Goal: Find contact information: Find contact information

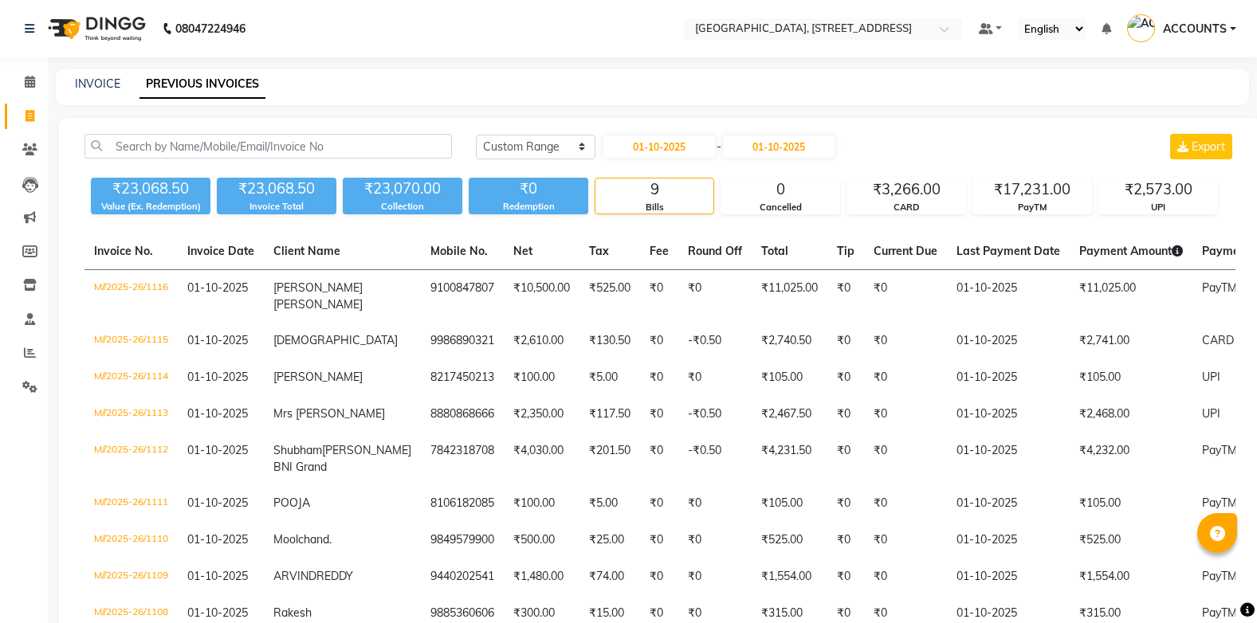
select select "range"
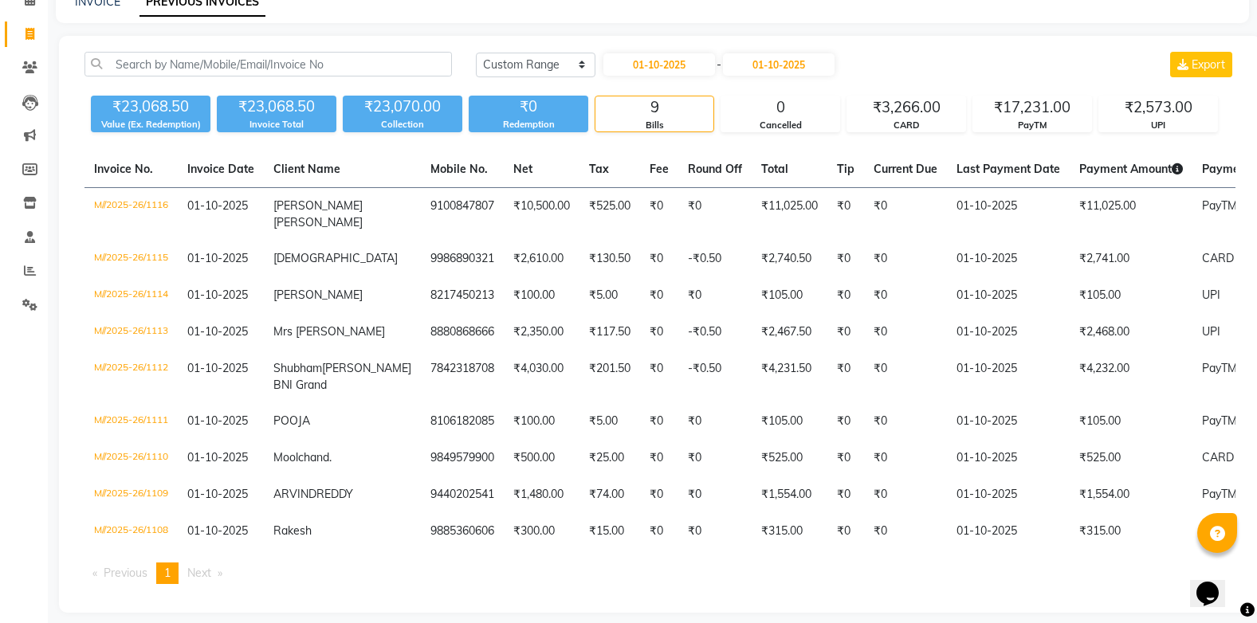
scroll to position [140, 0]
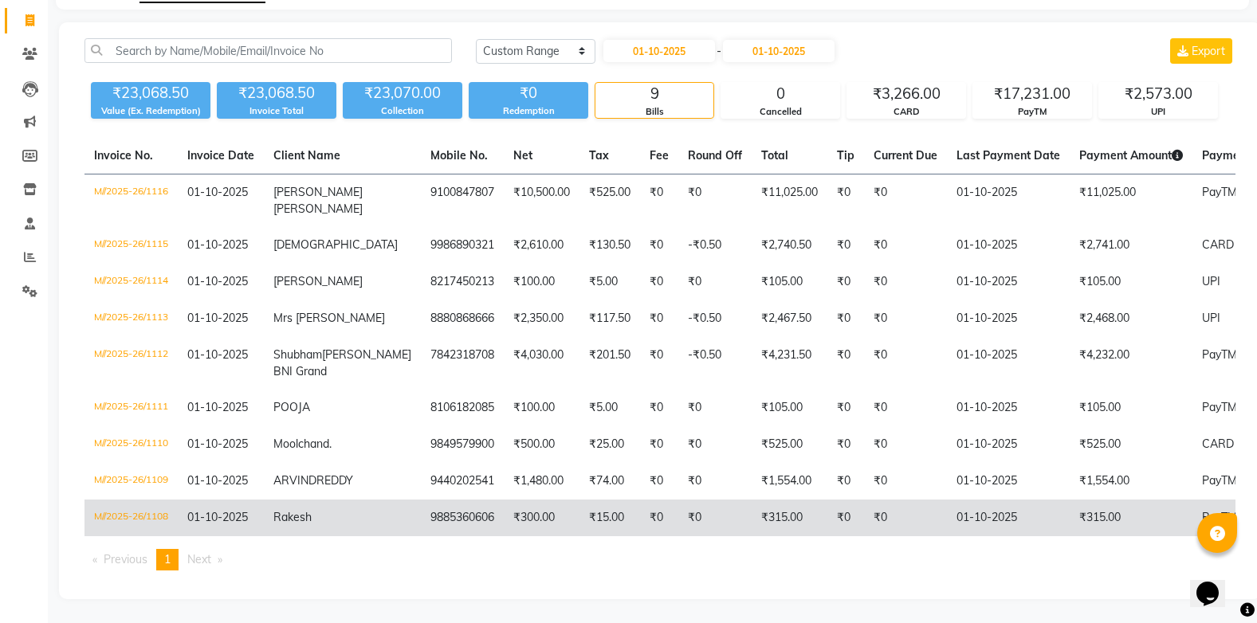
click at [175, 511] on td "M//2025-26/1108" at bounding box center [130, 518] width 93 height 37
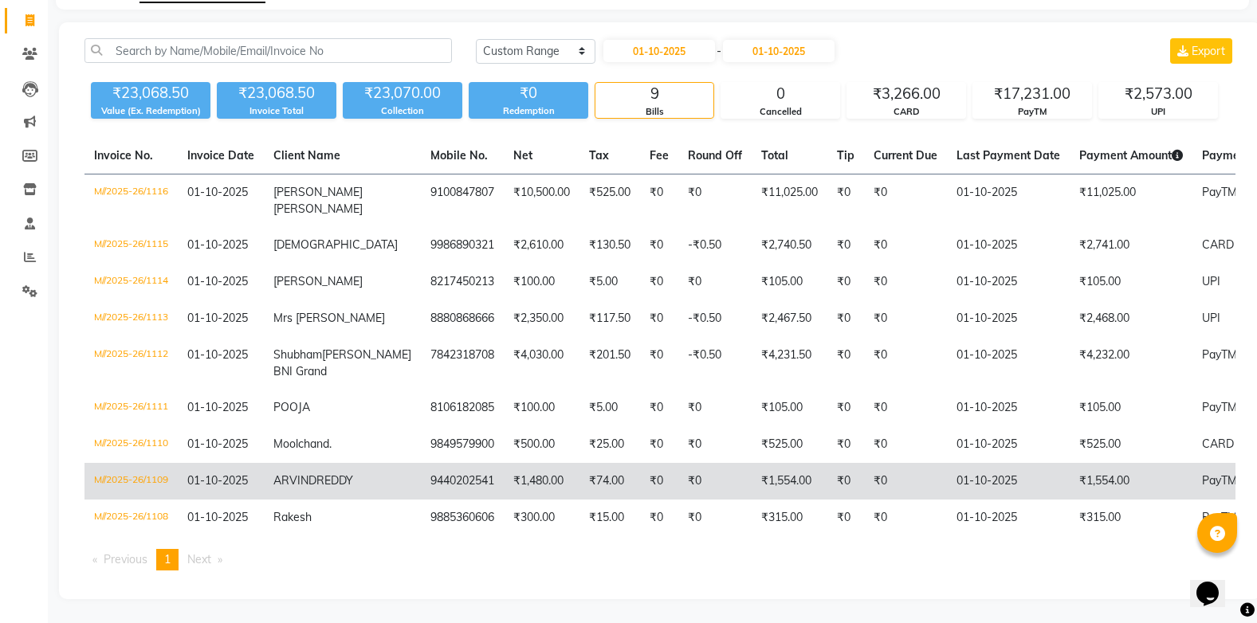
click at [167, 463] on td "M//2025-26/1109" at bounding box center [130, 481] width 93 height 37
click at [199, 473] on span "01-10-2025" at bounding box center [217, 480] width 61 height 14
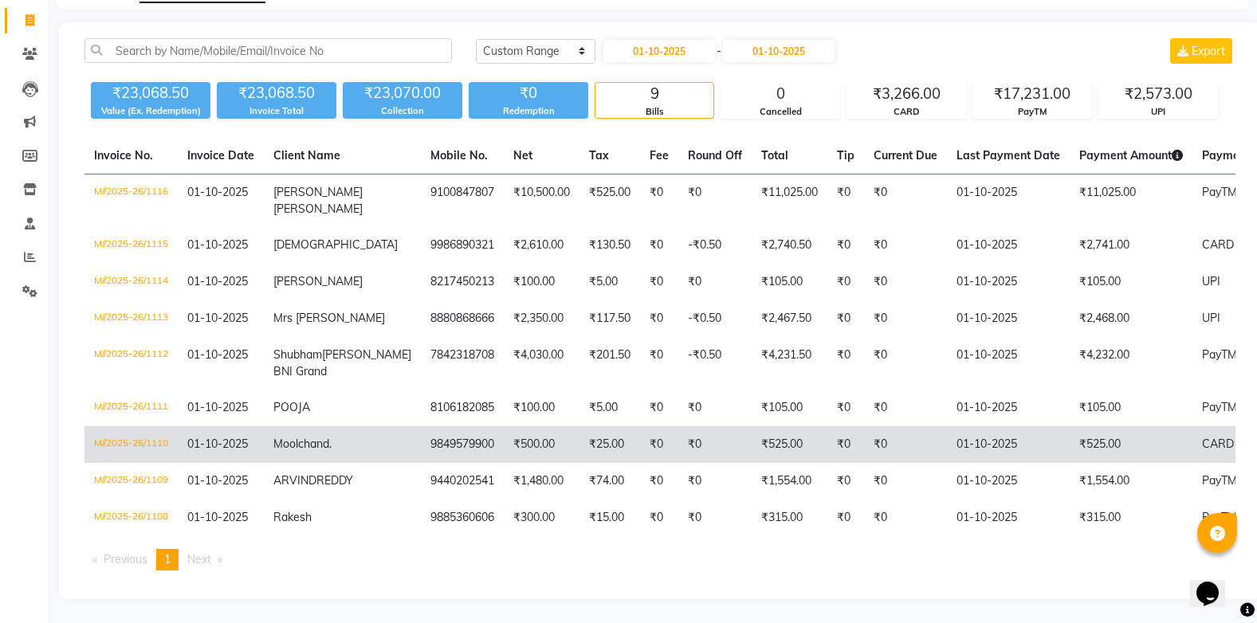
click at [166, 426] on td "M//2025-26/1110" at bounding box center [130, 444] width 93 height 37
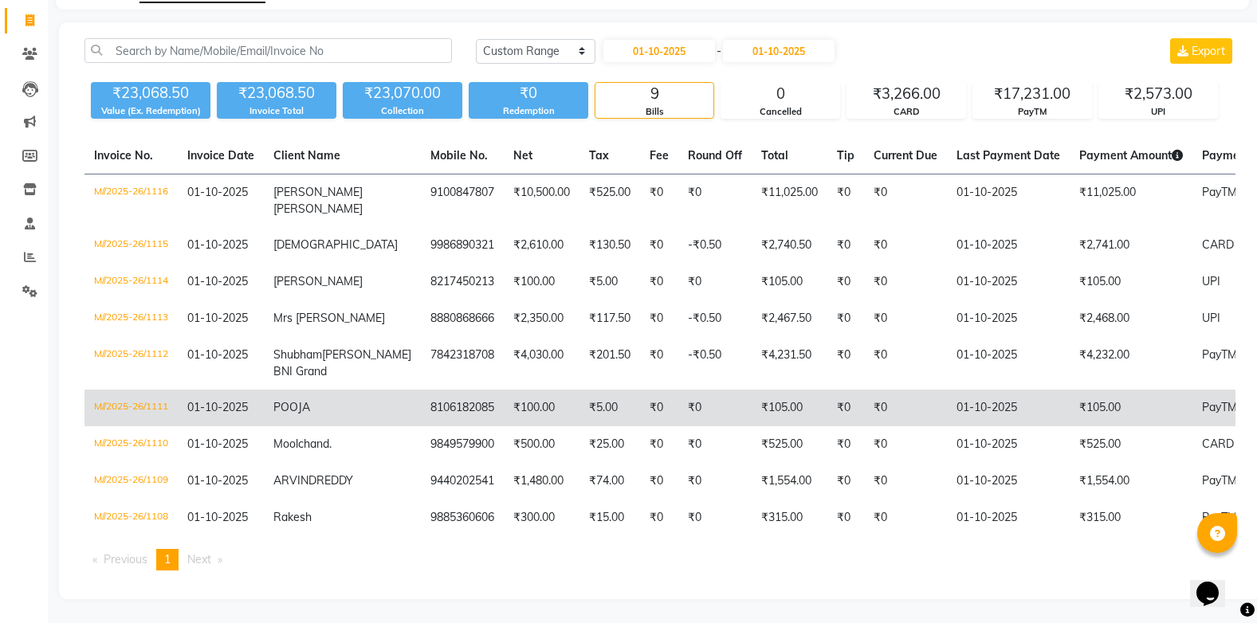
click at [178, 390] on td "M//2025-26/1111" at bounding box center [130, 408] width 93 height 37
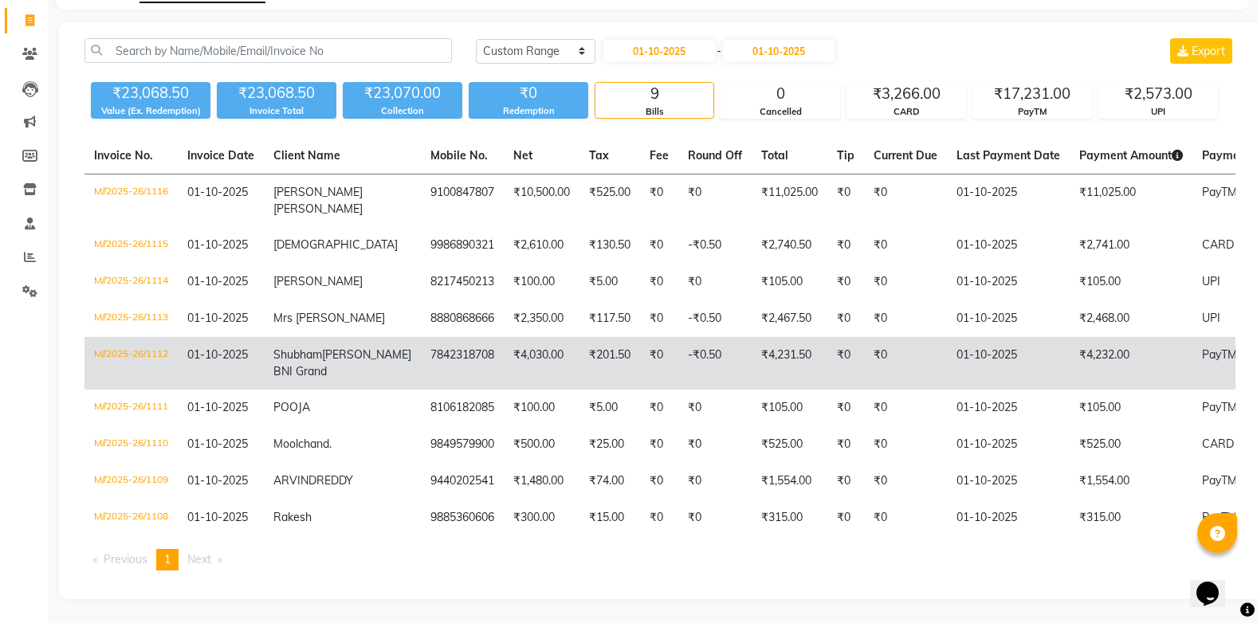
click at [137, 337] on td "M//2025-26/1112" at bounding box center [130, 363] width 93 height 53
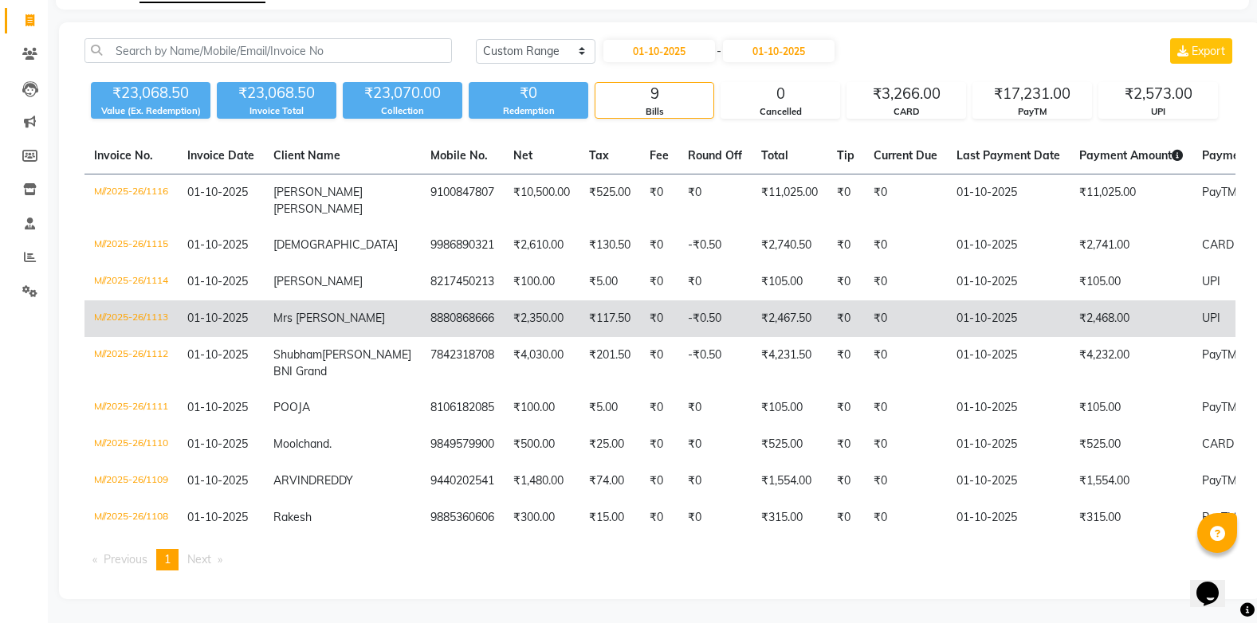
click at [223, 311] on span "01-10-2025" at bounding box center [217, 318] width 61 height 14
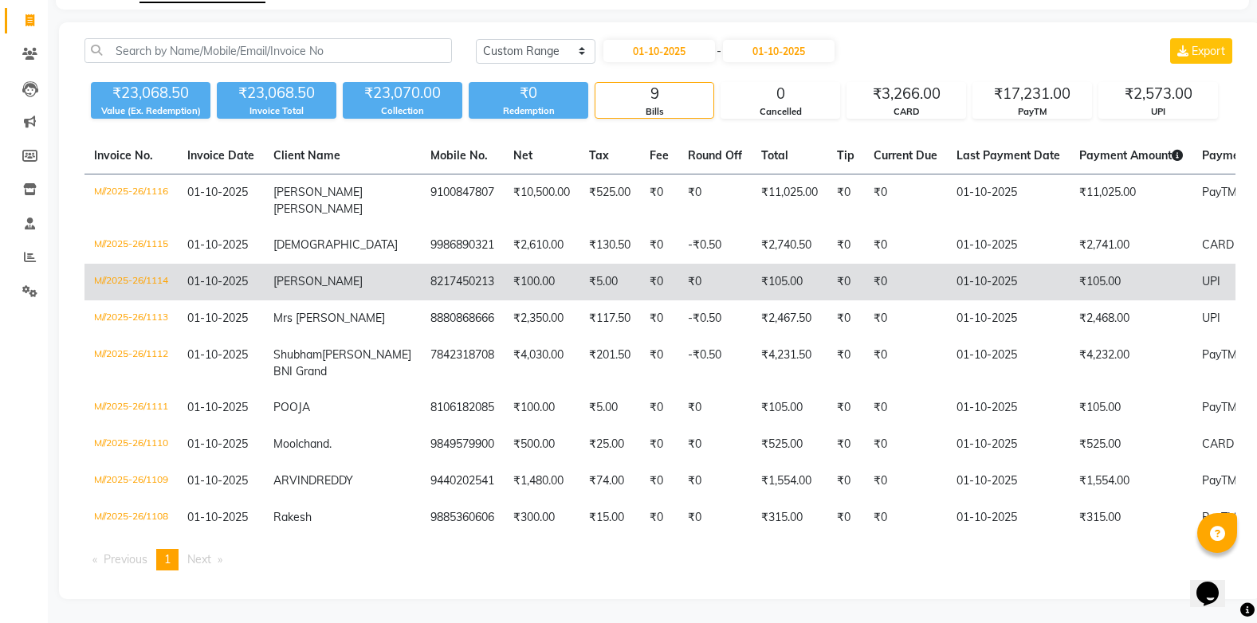
click at [175, 264] on td "M//2025-26/1114" at bounding box center [130, 282] width 93 height 37
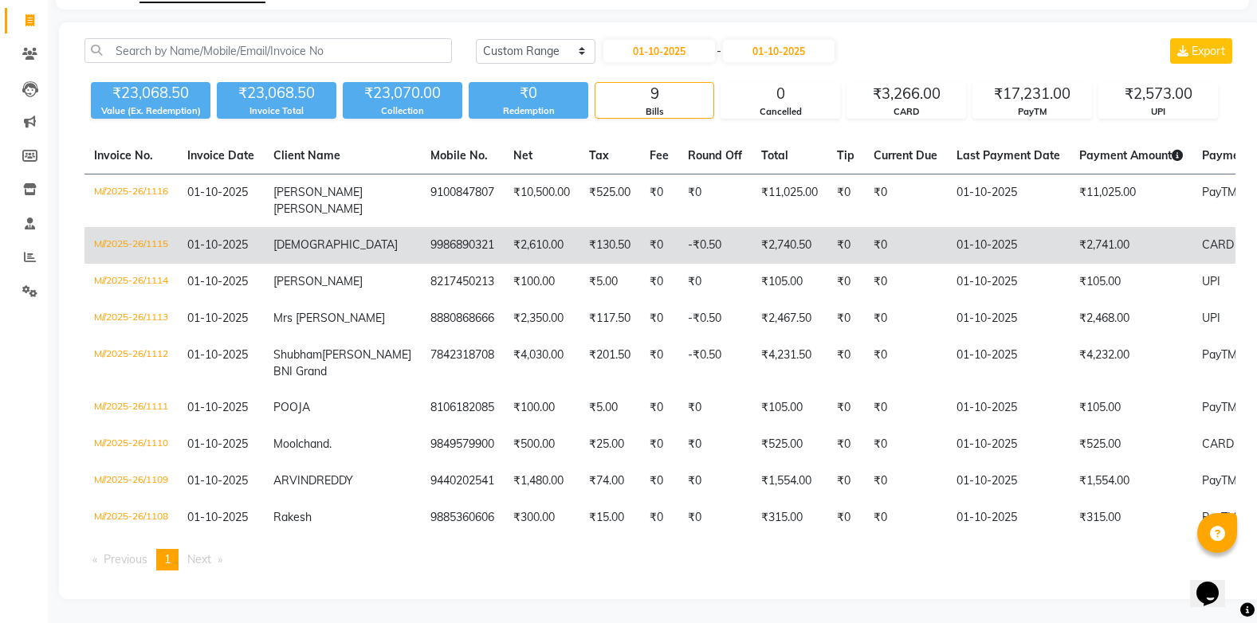
click at [241, 237] on span "01-10-2025" at bounding box center [217, 244] width 61 height 14
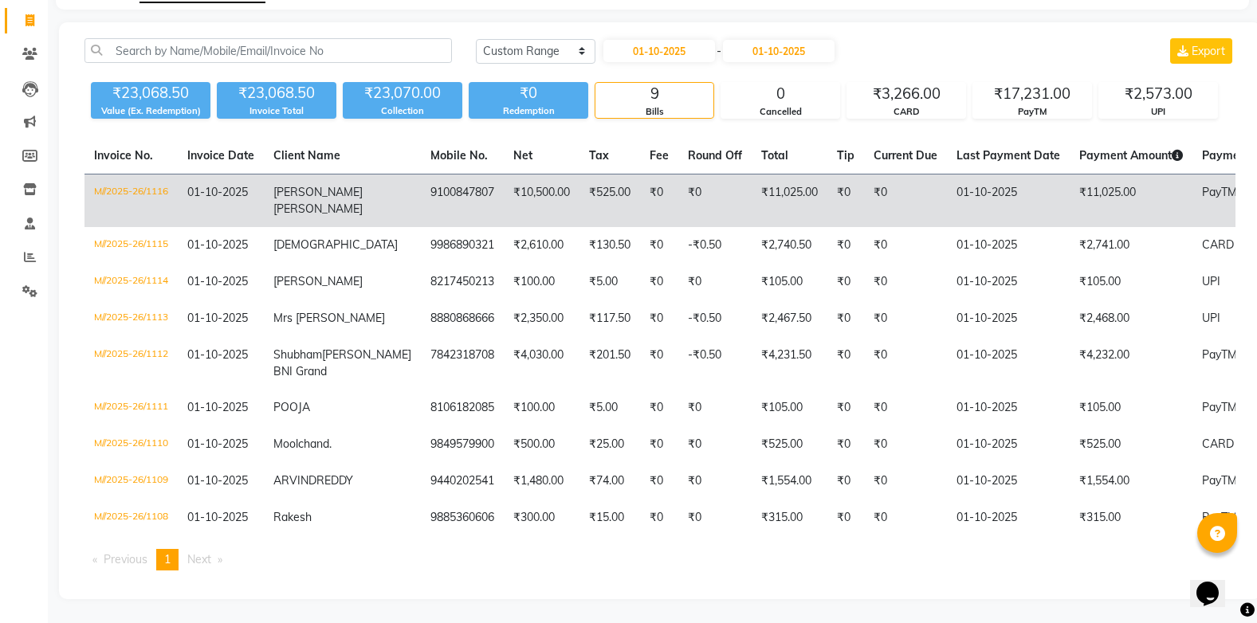
click at [223, 185] on span "01-10-2025" at bounding box center [217, 192] width 61 height 14
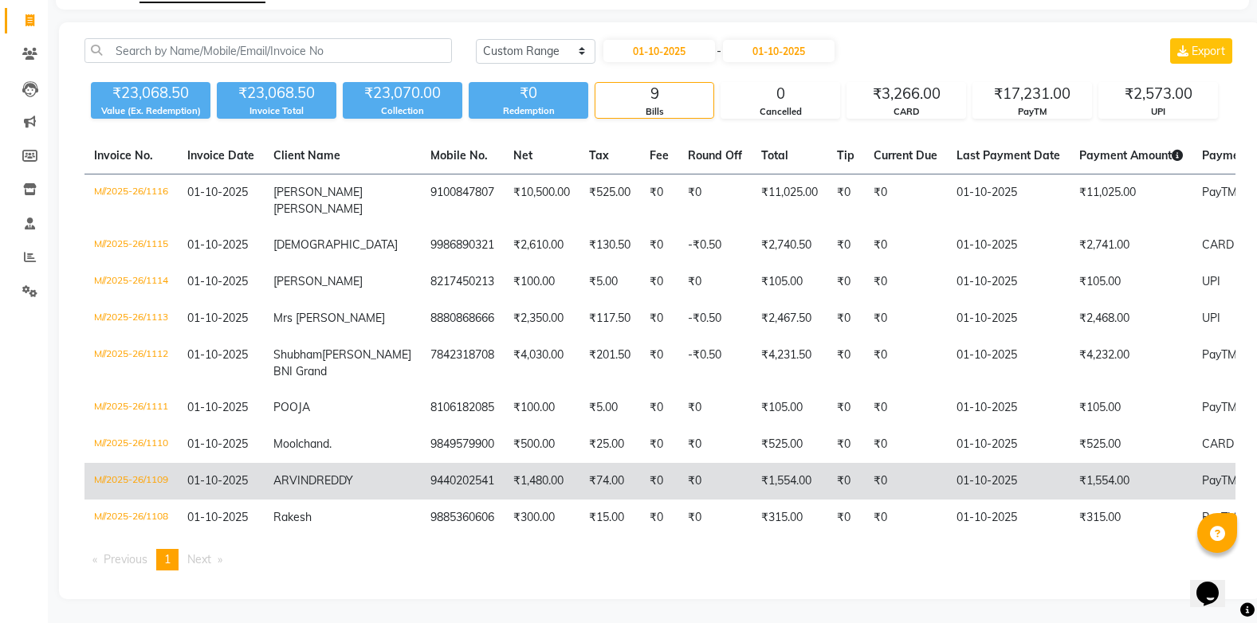
scroll to position [61, 0]
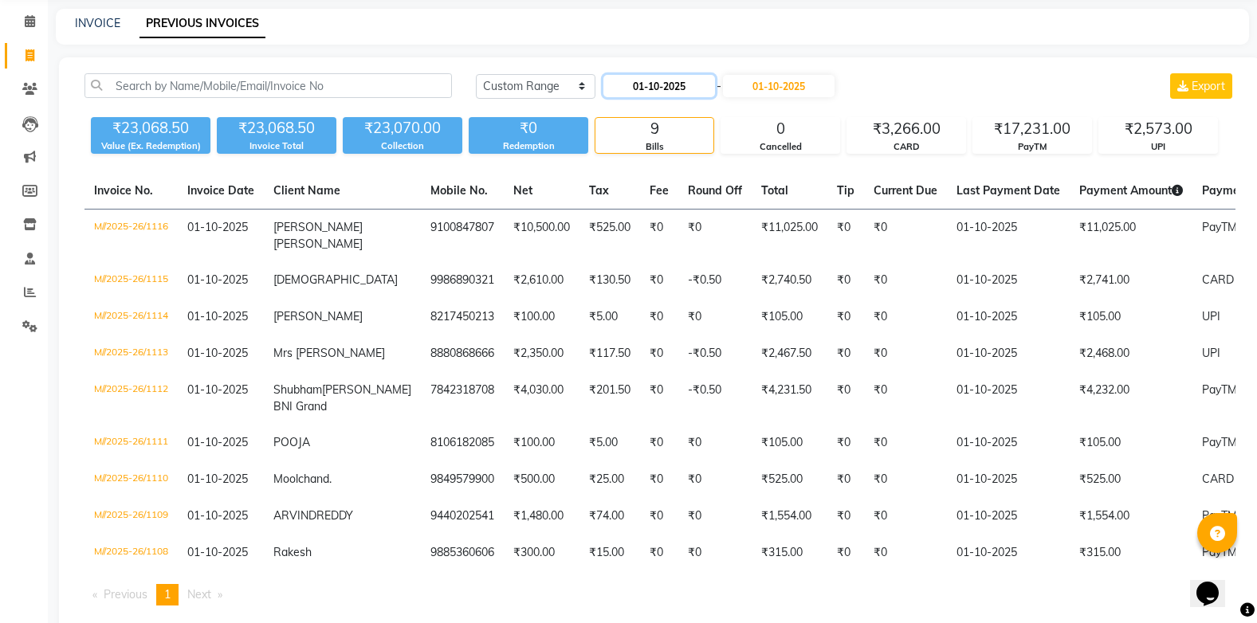
click at [676, 87] on input "01-10-2025" at bounding box center [659, 86] width 112 height 22
select select "10"
select select "2025"
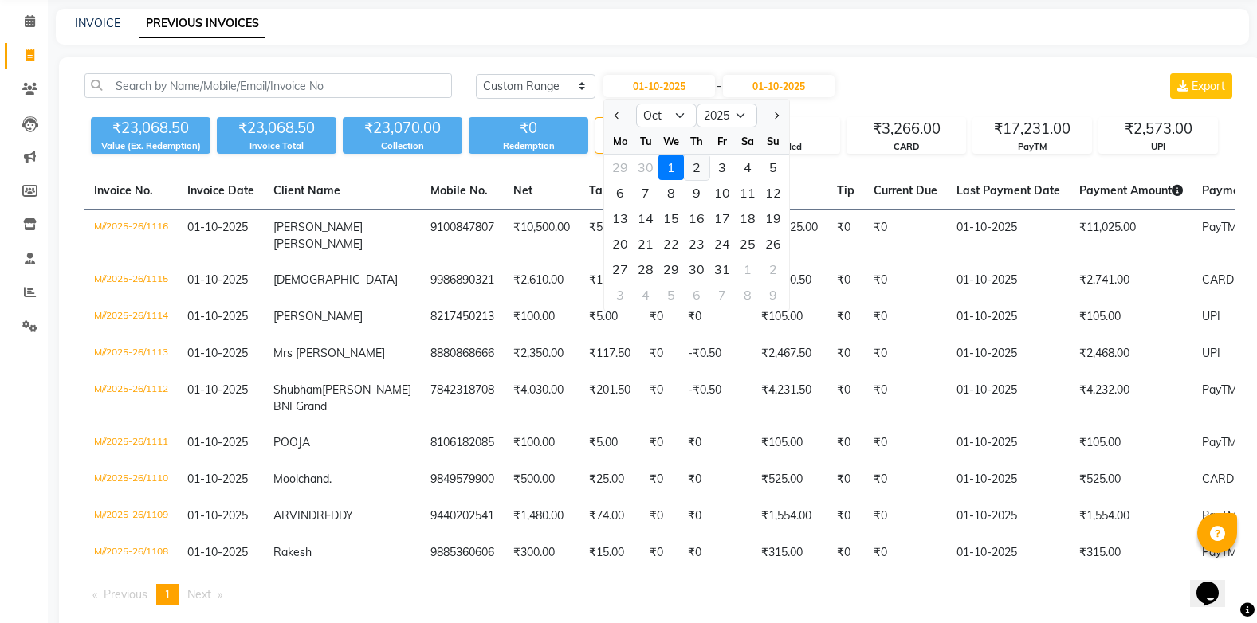
click at [700, 170] on div "2" at bounding box center [697, 168] width 26 height 26
type input "02-10-2025"
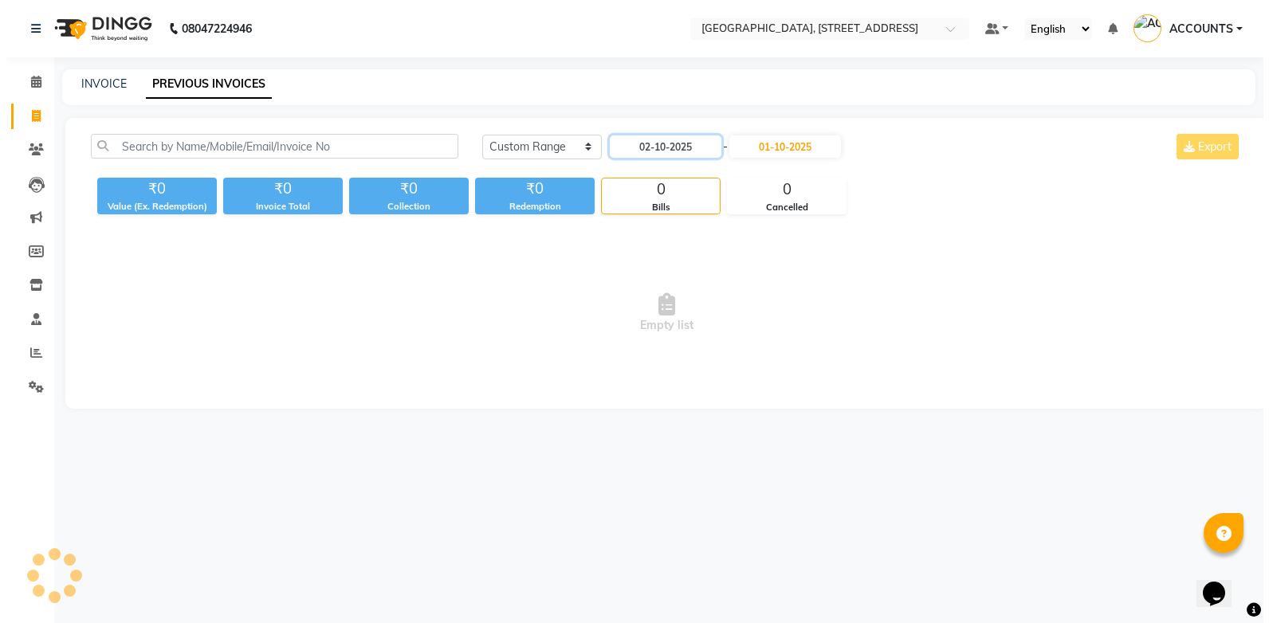
scroll to position [0, 0]
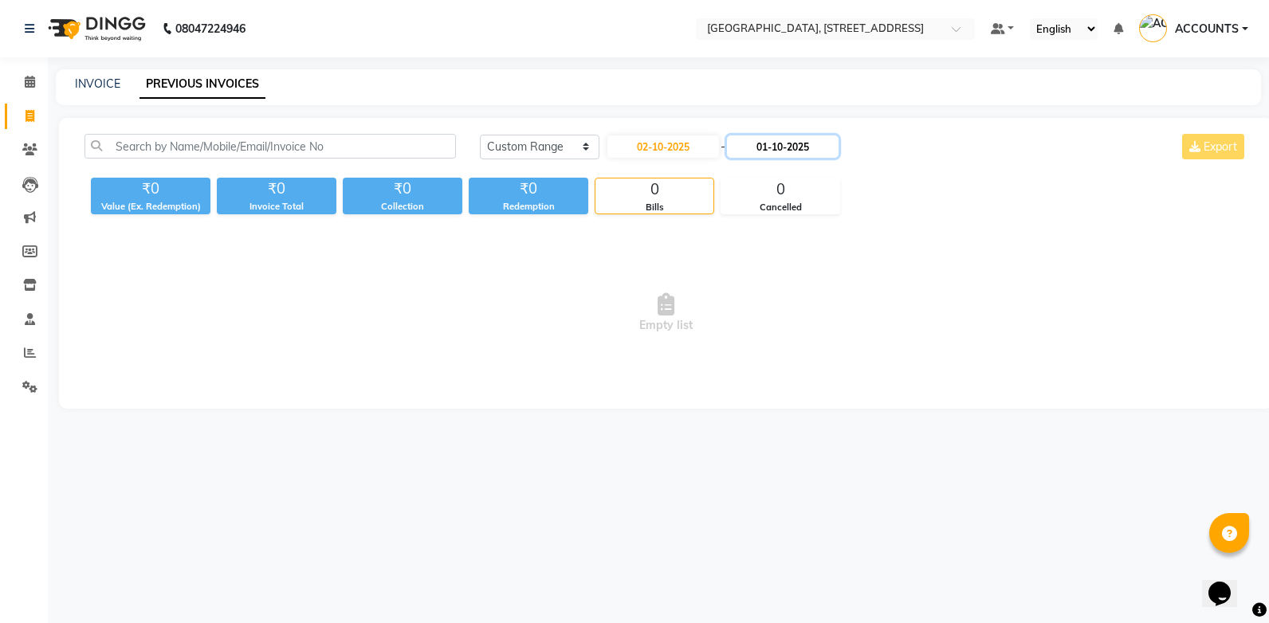
click at [825, 152] on input "01-10-2025" at bounding box center [783, 146] width 112 height 22
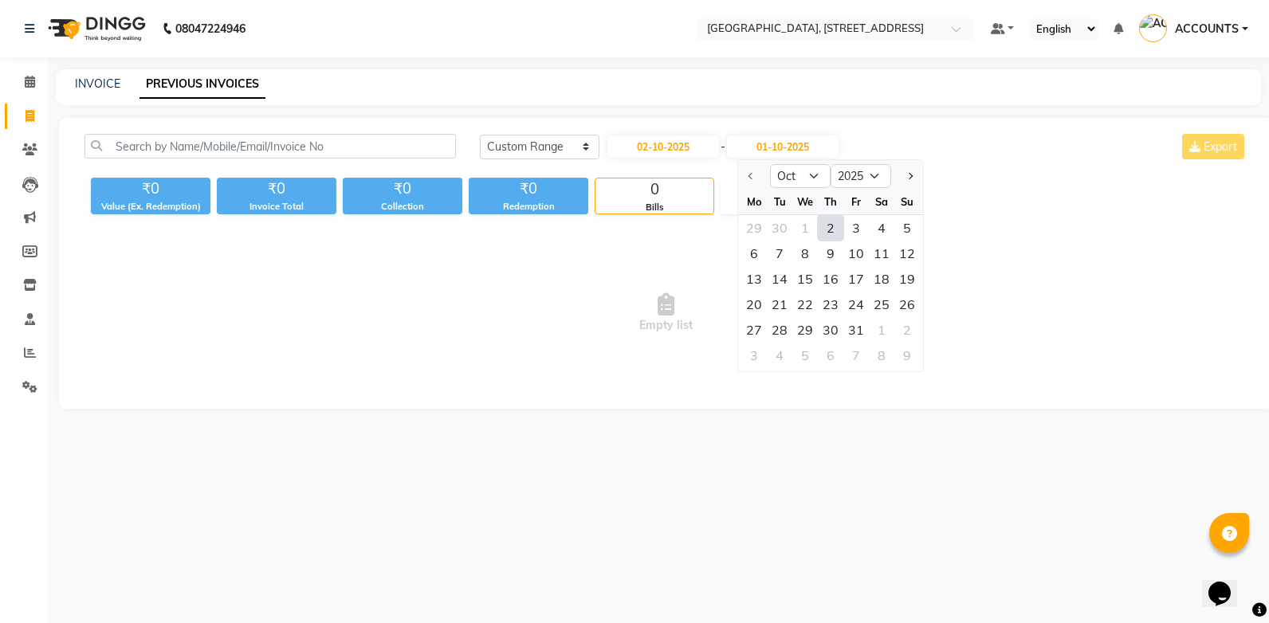
click at [827, 231] on div "2" at bounding box center [831, 228] width 26 height 26
type input "02-10-2025"
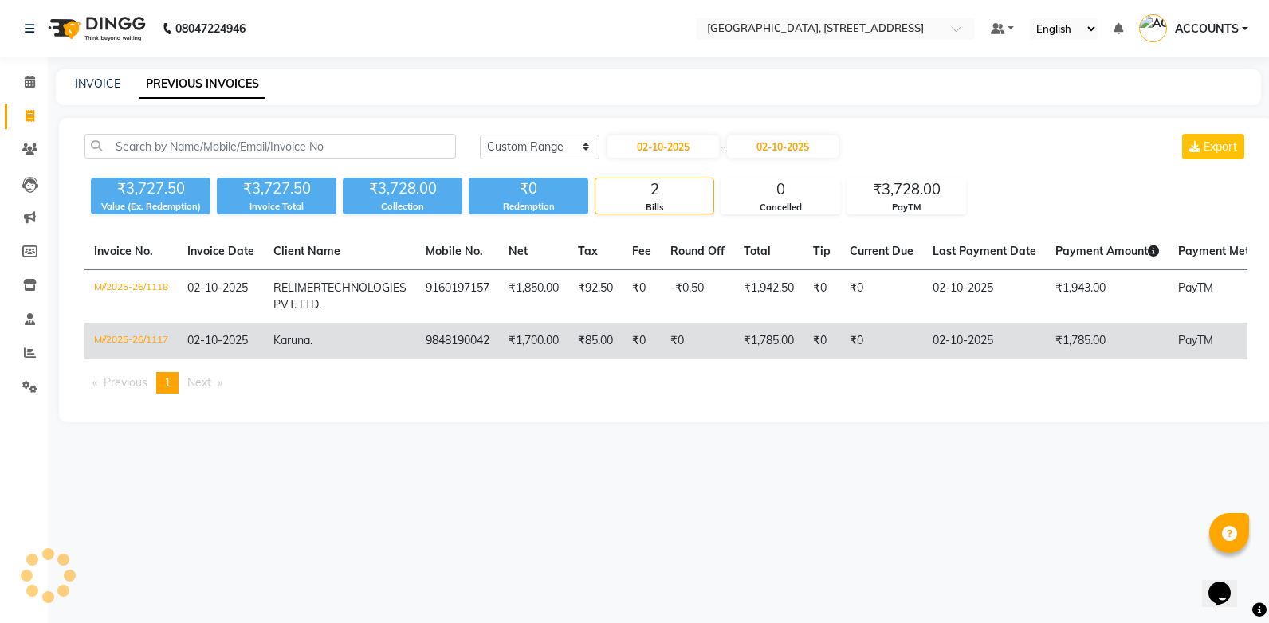
click at [178, 359] on td "M//2025-26/1117" at bounding box center [130, 341] width 93 height 37
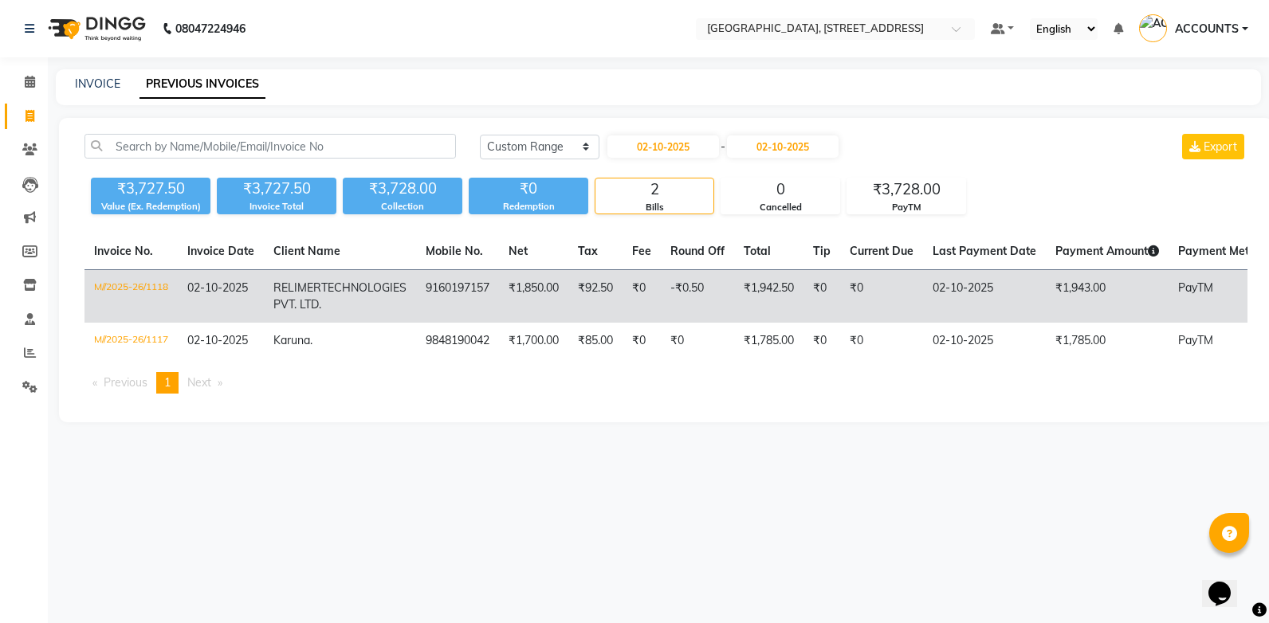
click at [293, 310] on span "TECHNOLOGIES PVT. LTD." at bounding box center [339, 296] width 133 height 31
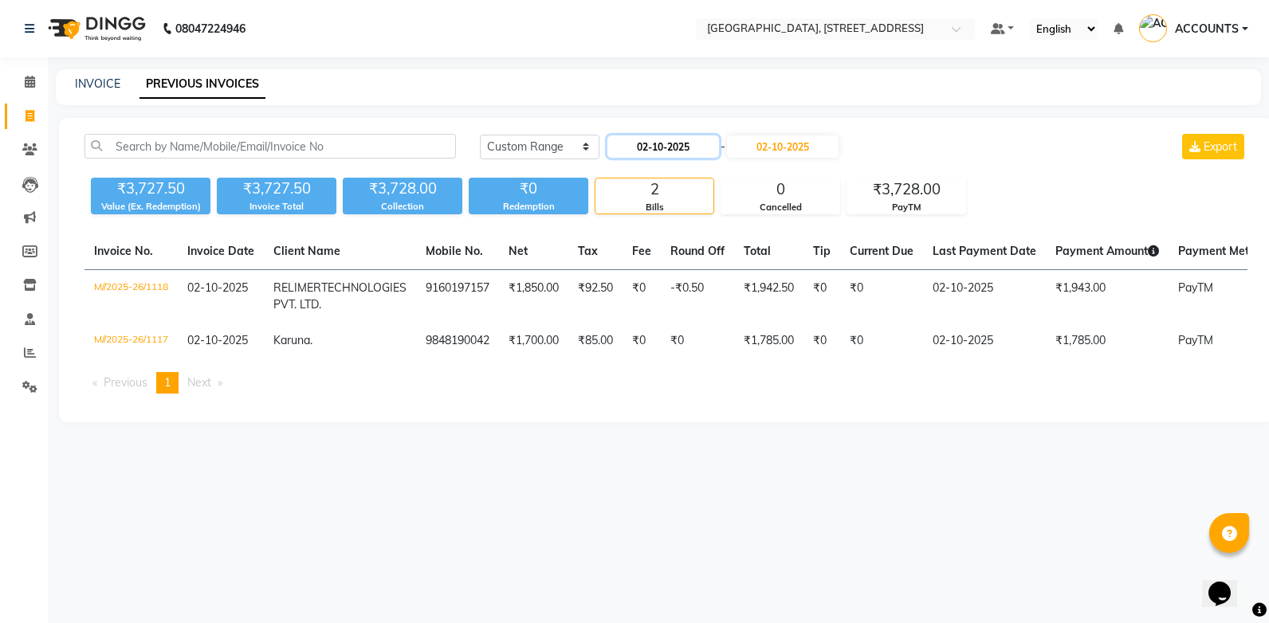
click at [685, 142] on input "02-10-2025" at bounding box center [663, 146] width 112 height 22
select select "10"
select select "2025"
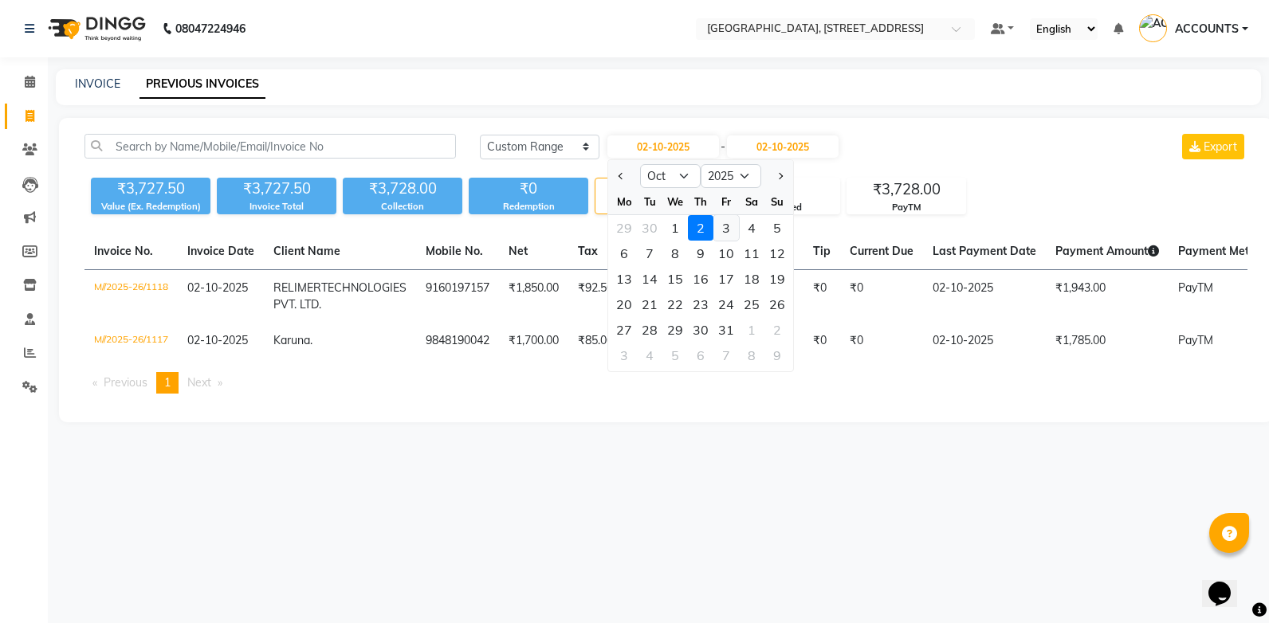
click at [724, 230] on div "3" at bounding box center [726, 228] width 26 height 26
type input "03-10-2025"
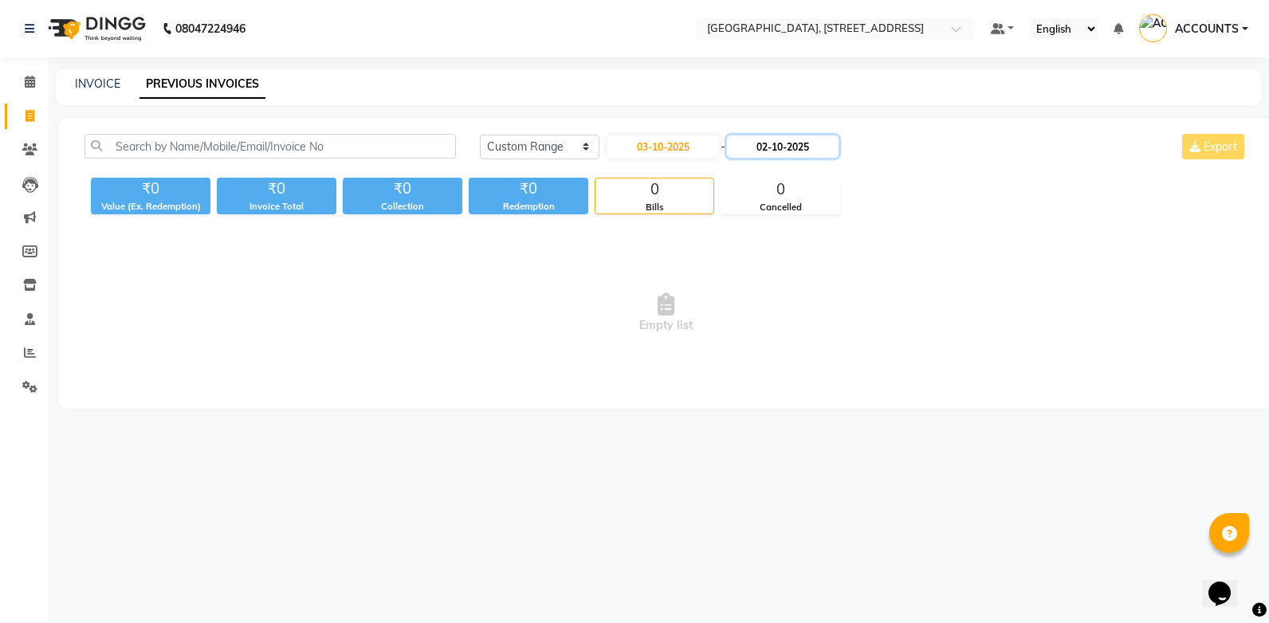
click at [799, 148] on input "02-10-2025" at bounding box center [783, 146] width 112 height 22
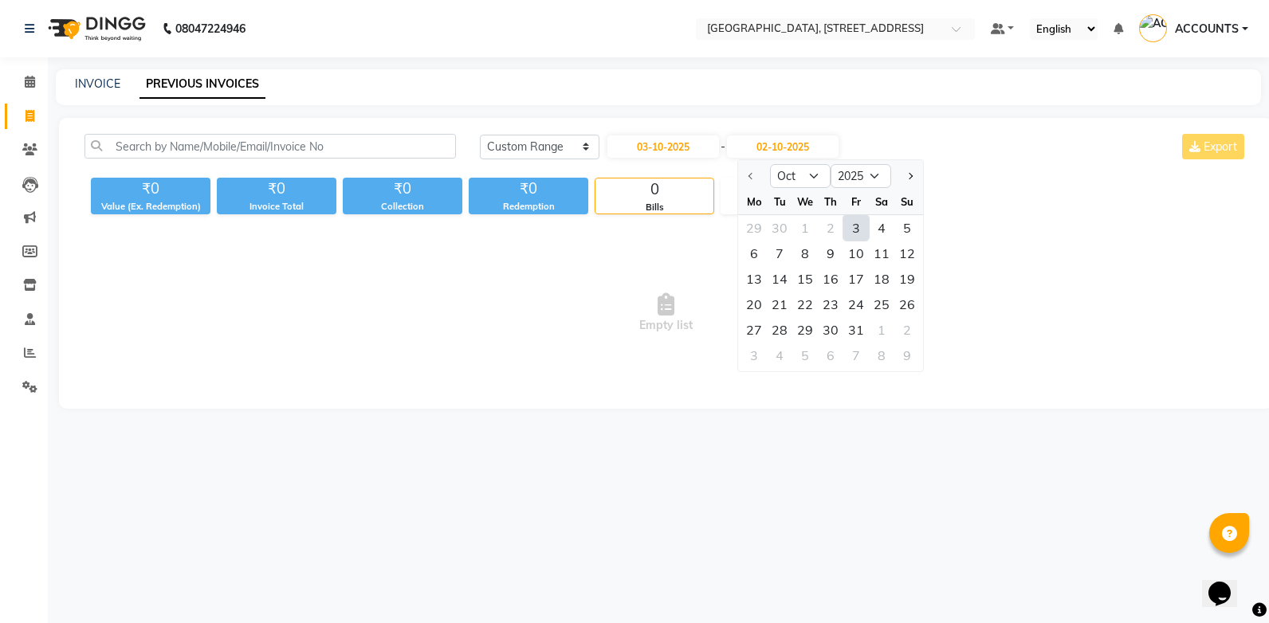
click at [858, 236] on div "3" at bounding box center [856, 228] width 26 height 26
type input "03-10-2025"
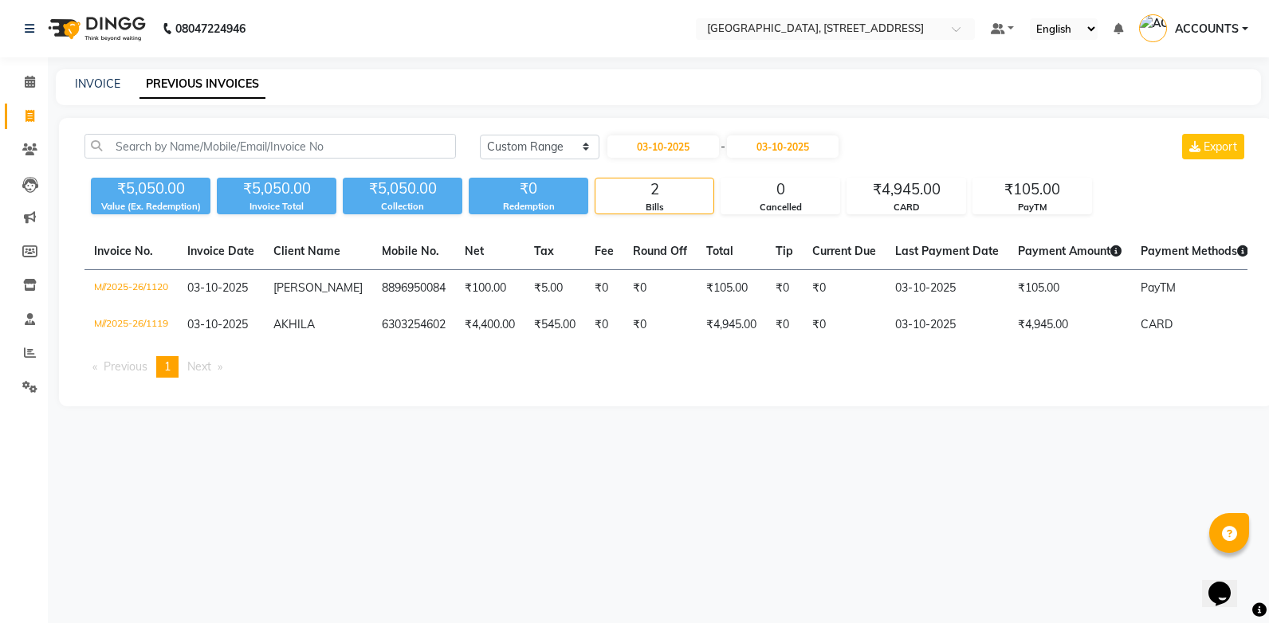
click at [1212, 32] on span "ACCOUNTS" at bounding box center [1207, 29] width 64 height 17
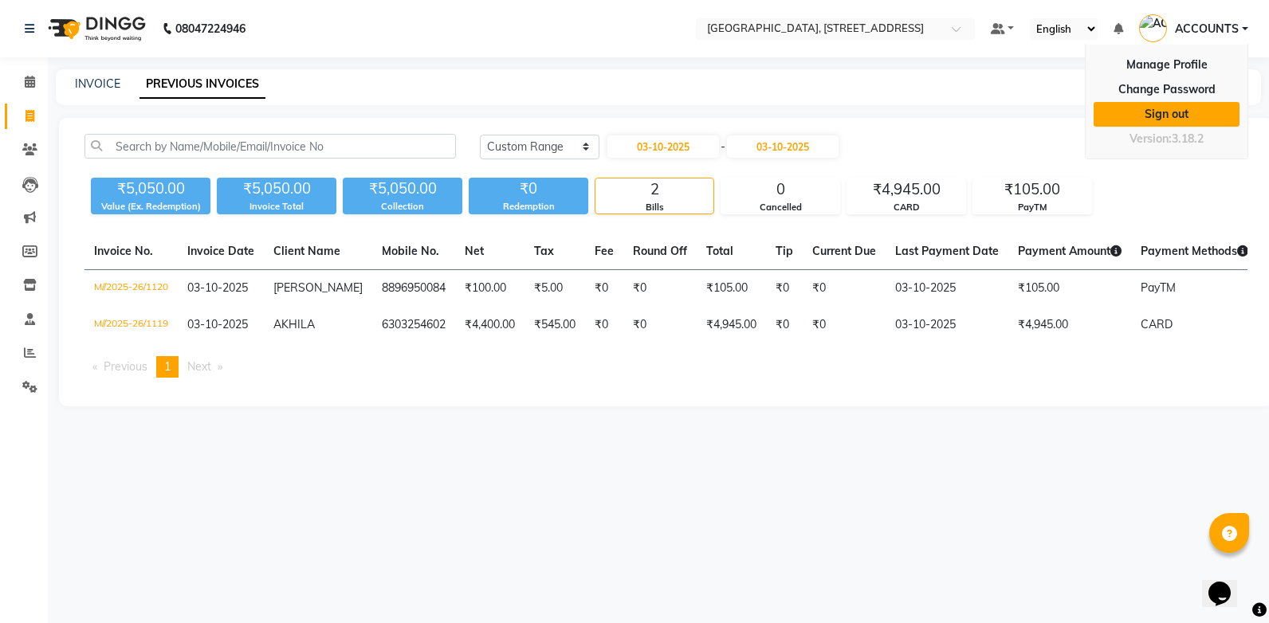
click at [1172, 119] on link "Sign out" at bounding box center [1166, 114] width 146 height 25
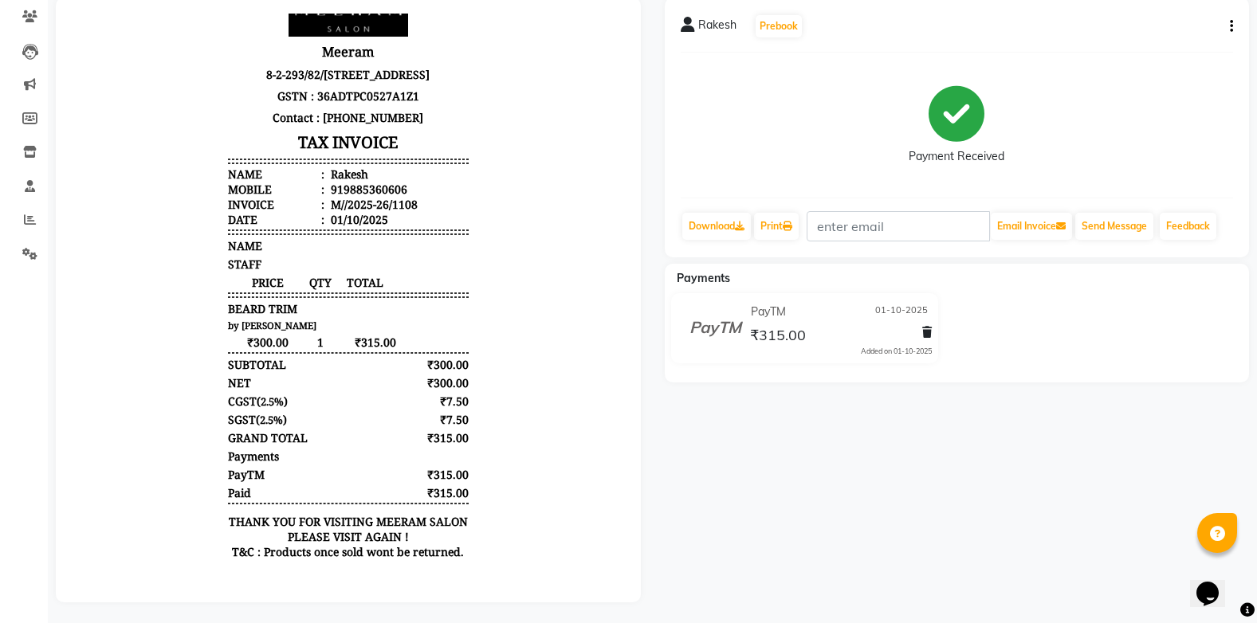
scroll to position [148, 0]
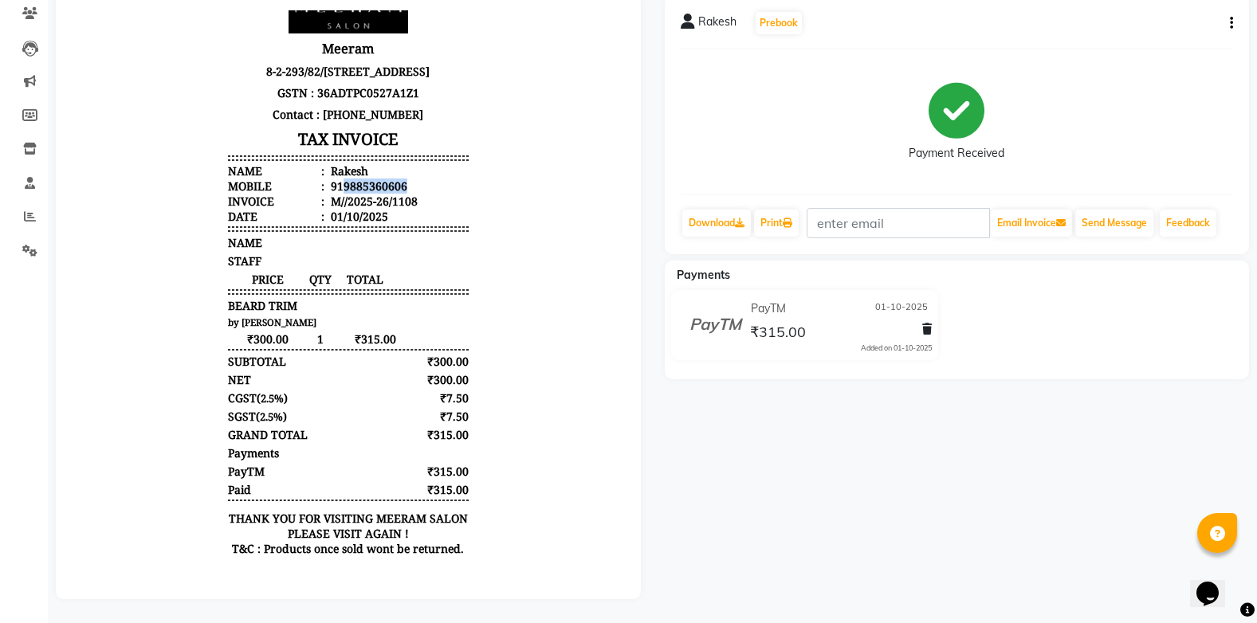
drag, startPoint x: 331, startPoint y: 183, endPoint x: 412, endPoint y: 187, distance: 81.4
click at [412, 187] on li "Mobile : 919885360606" at bounding box center [348, 186] width 241 height 15
copy div "9885360606"
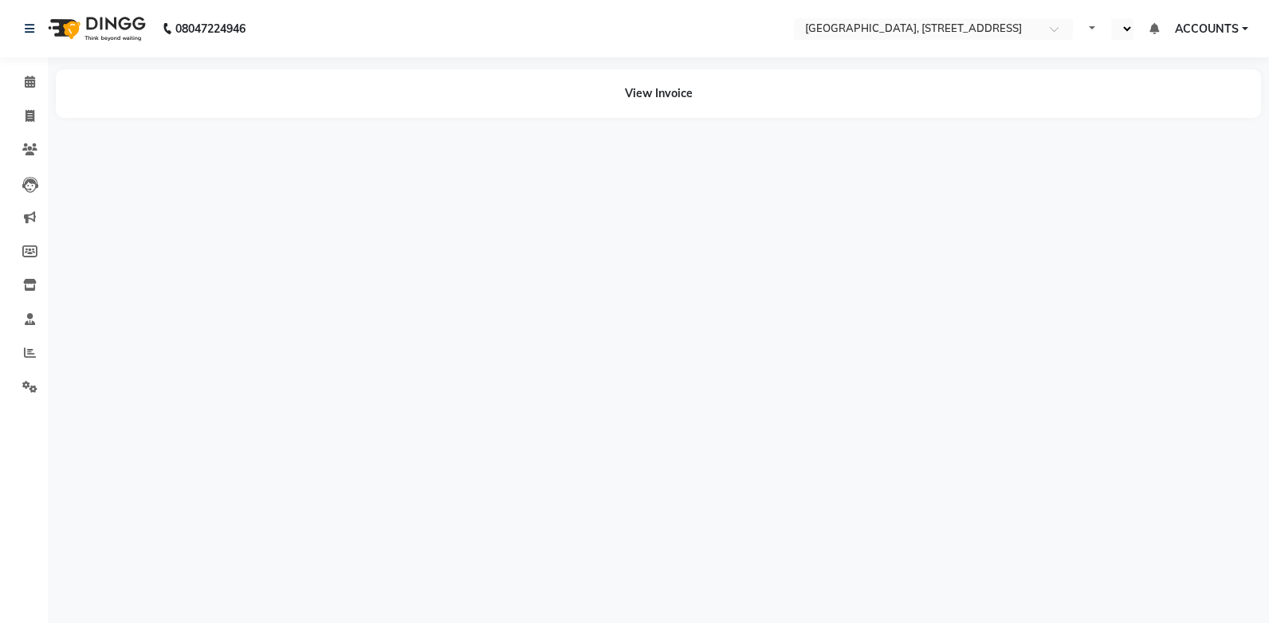
select select "en"
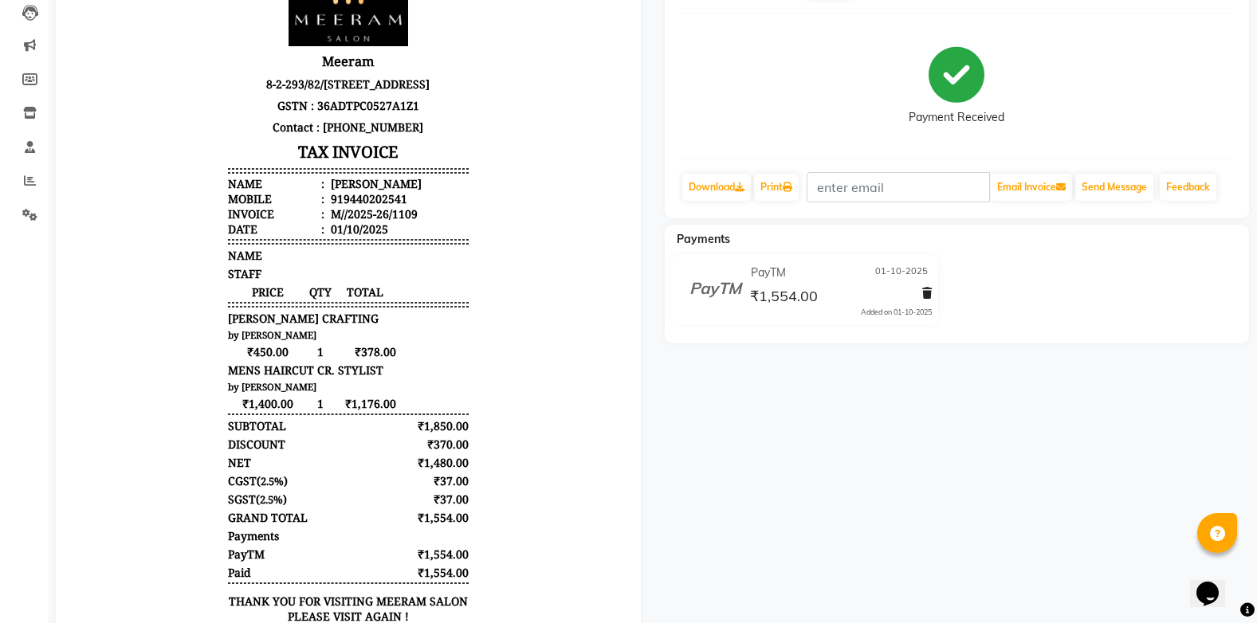
scroll to position [285, 0]
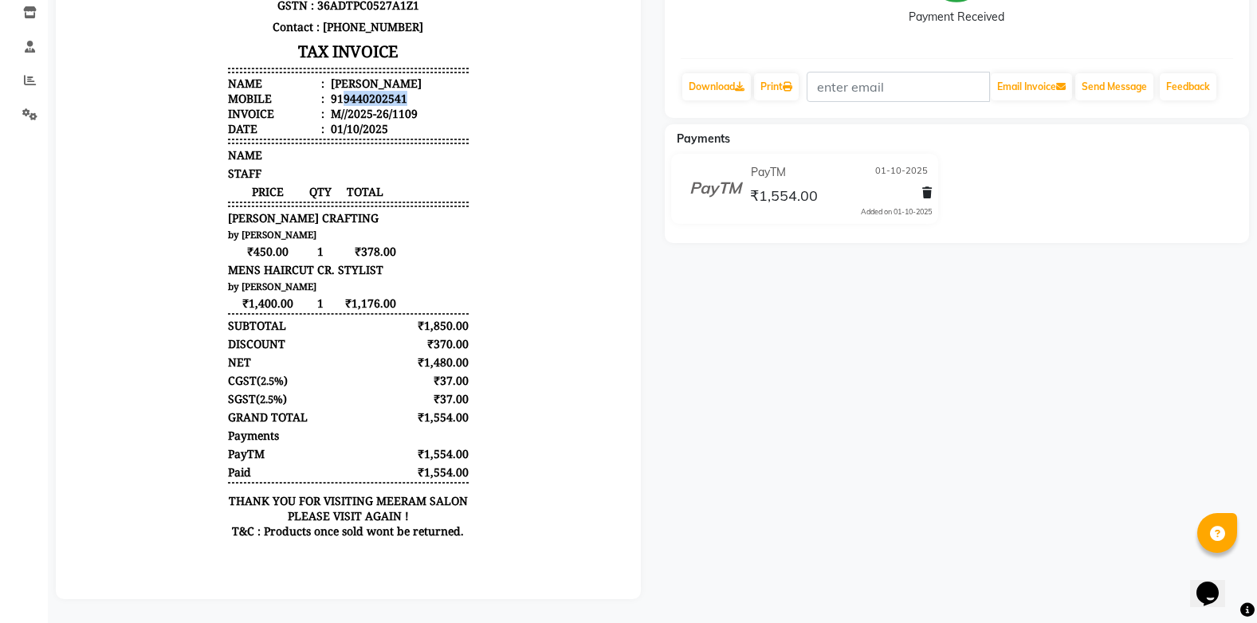
drag, startPoint x: 332, startPoint y: 112, endPoint x: 406, endPoint y: 120, distance: 73.8
click at [406, 106] on li "Mobile : 919440202541" at bounding box center [348, 98] width 241 height 15
copy div "9440202541"
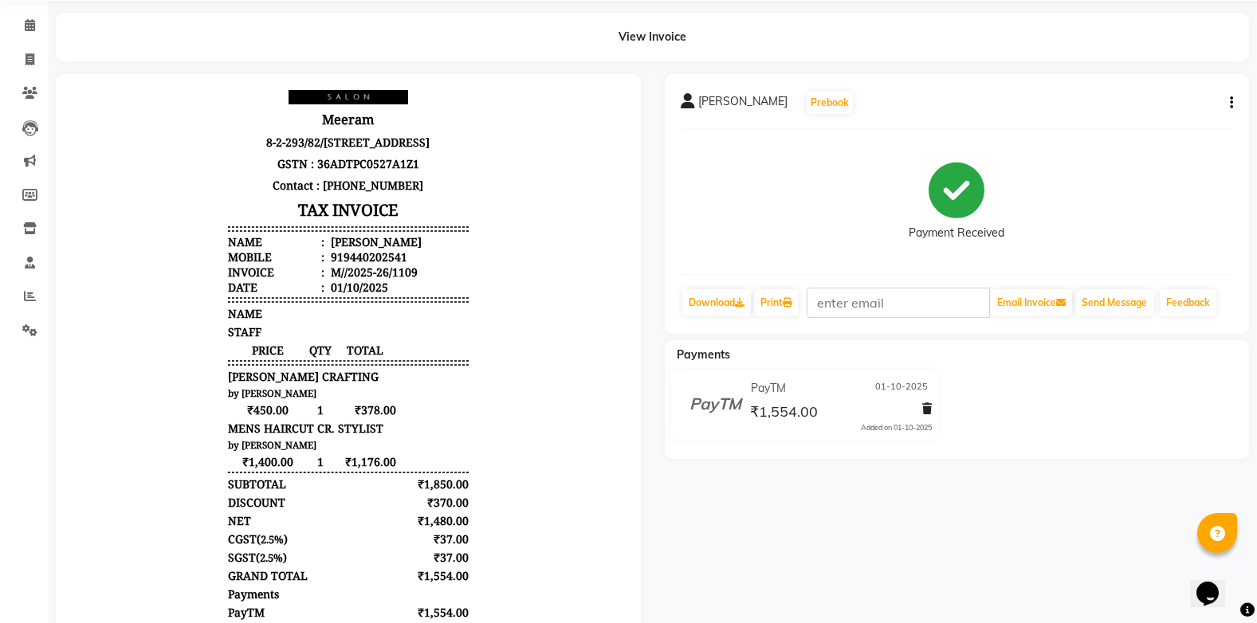
scroll to position [50, 0]
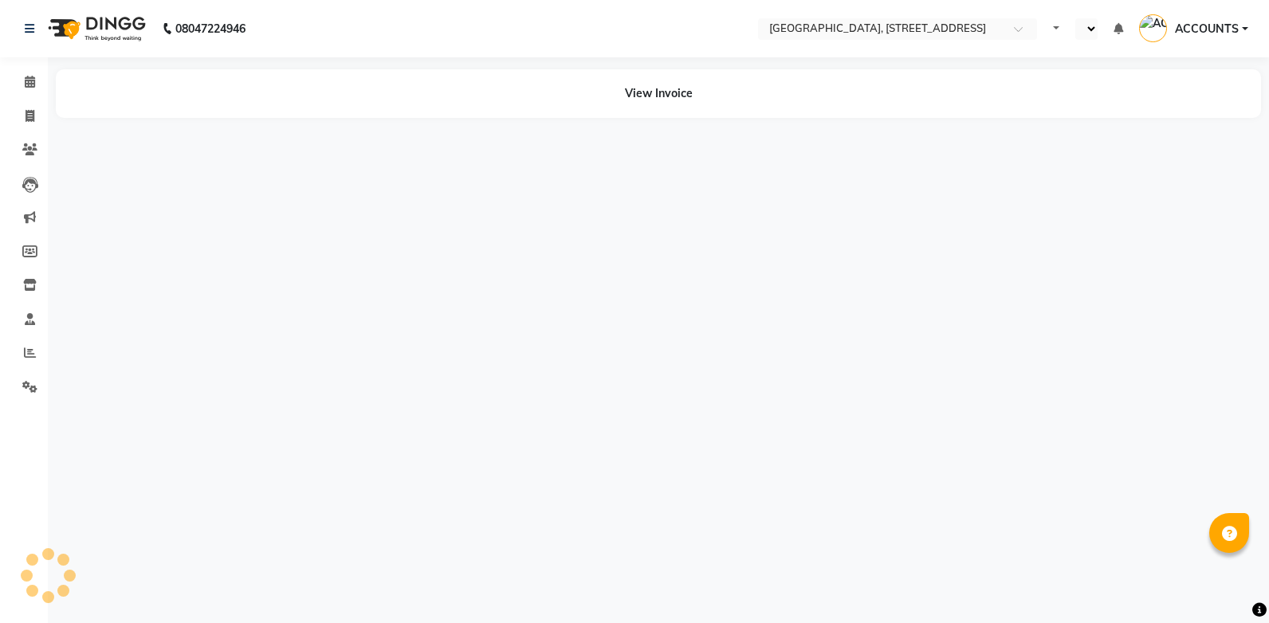
select select "en"
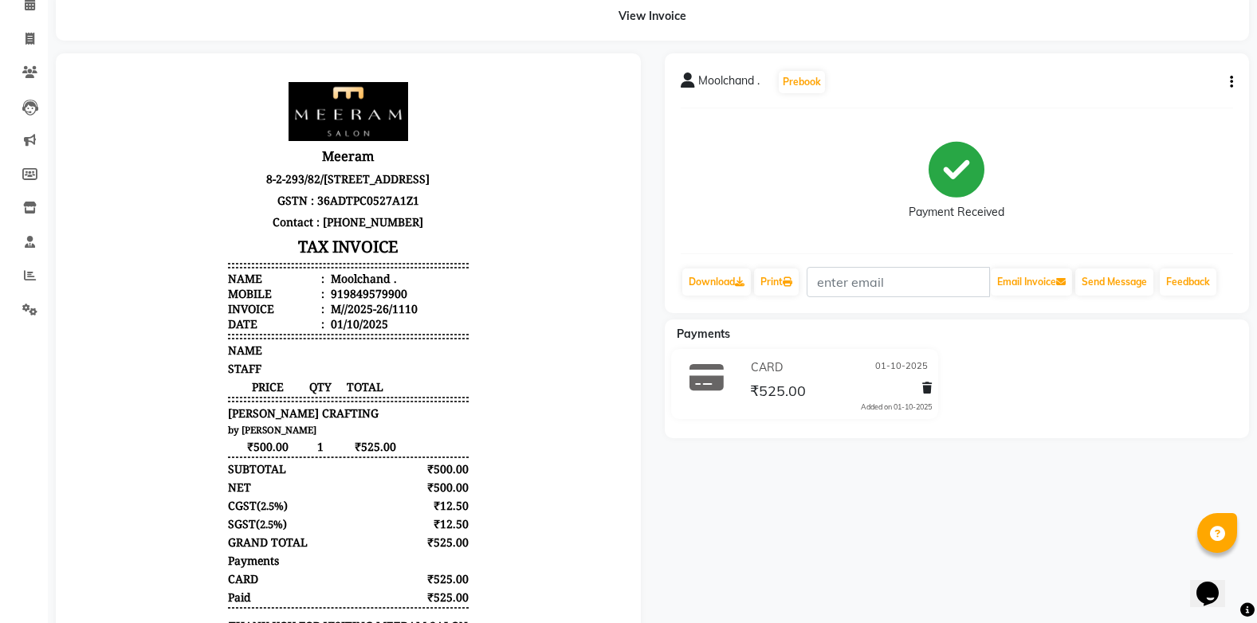
scroll to position [214, 0]
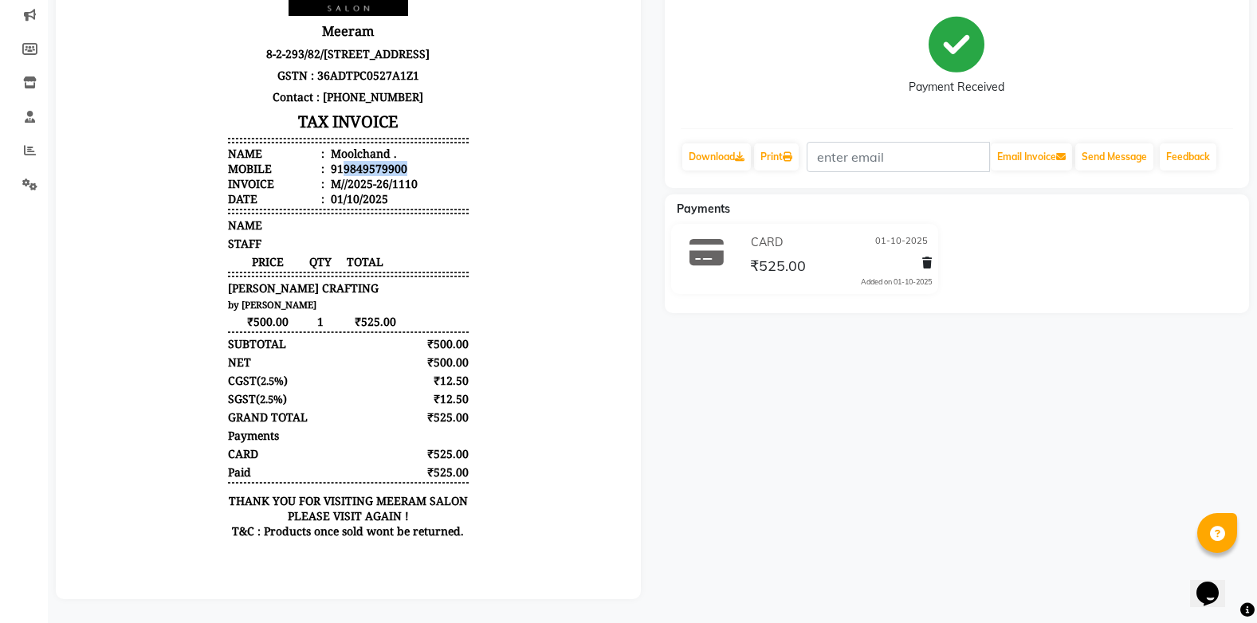
drag, startPoint x: 332, startPoint y: 187, endPoint x: 399, endPoint y: 189, distance: 67.8
click at [399, 176] on li "Mobile : 919849579900" at bounding box center [348, 168] width 241 height 15
copy div "9849579900"
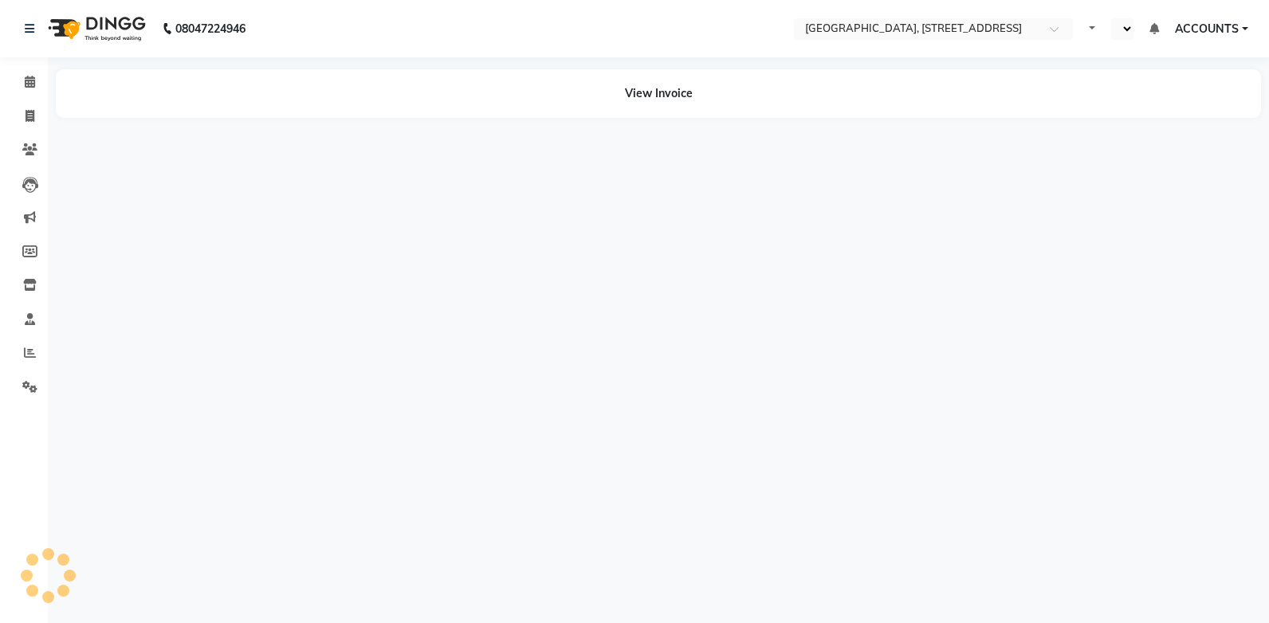
select select "en"
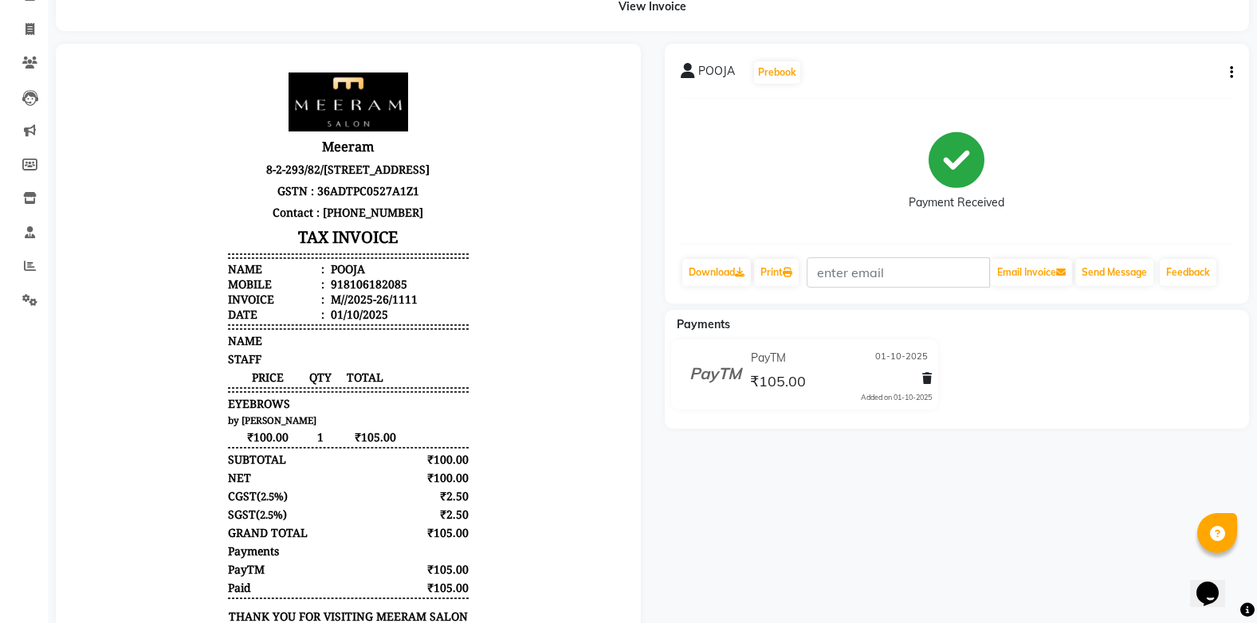
scroll to position [214, 0]
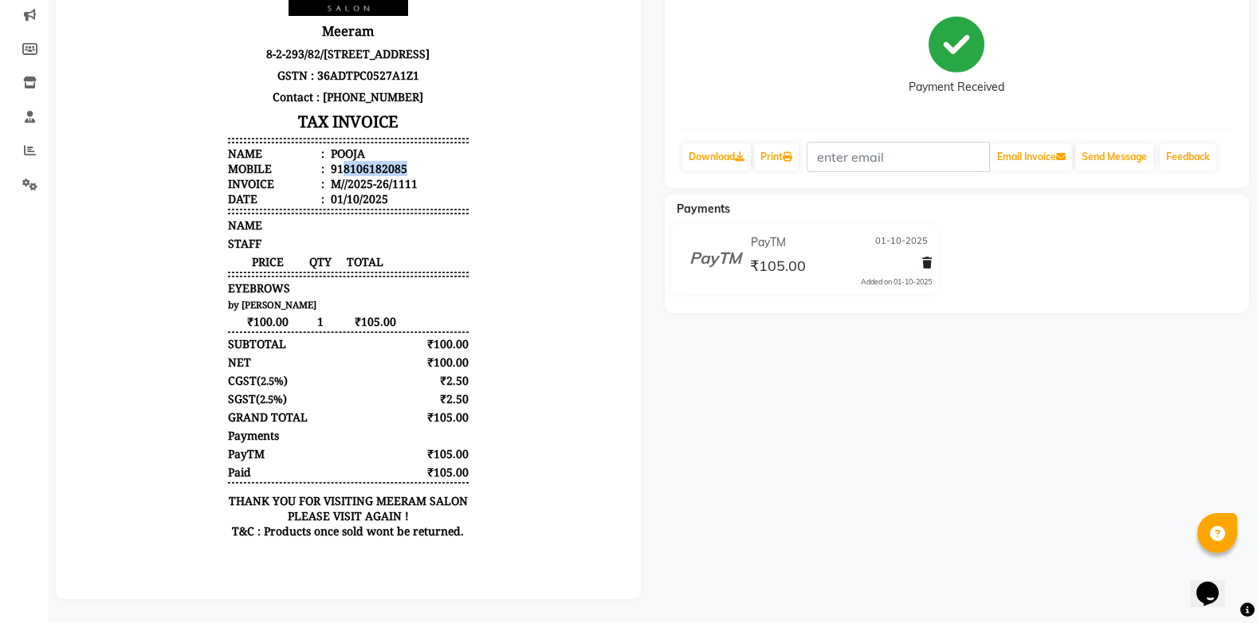
drag, startPoint x: 330, startPoint y: 185, endPoint x: 407, endPoint y: 190, distance: 77.5
click at [407, 176] on li "Mobile : 918106182085" at bounding box center [348, 168] width 241 height 15
copy div "8106182085"
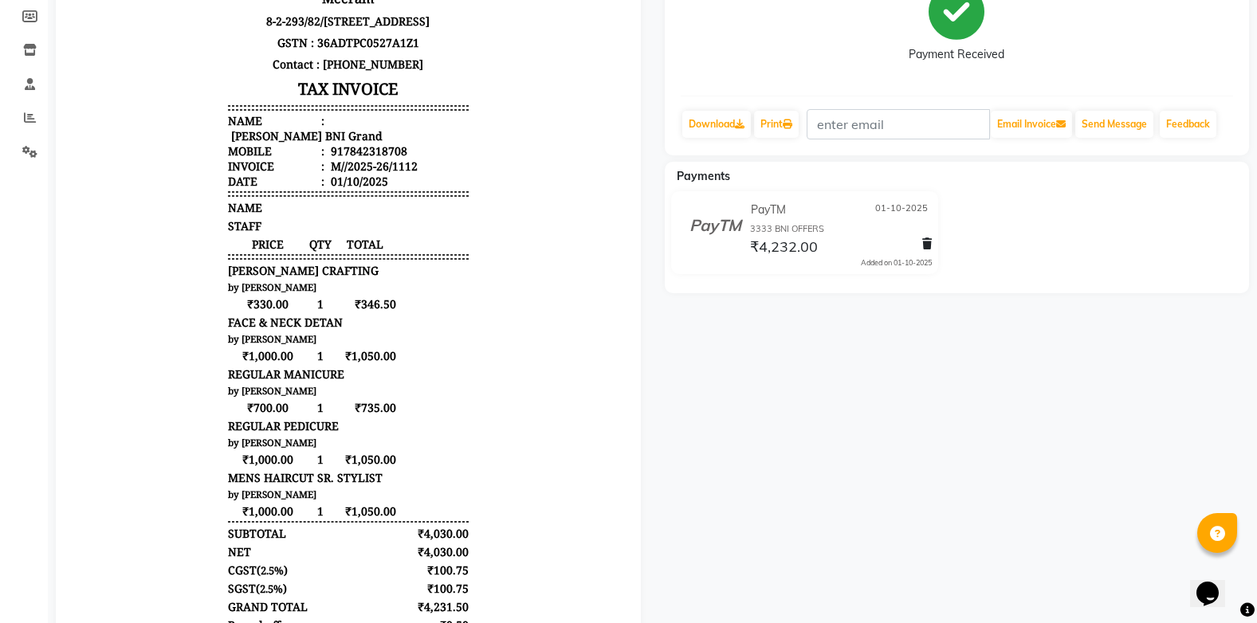
scroll to position [239, 0]
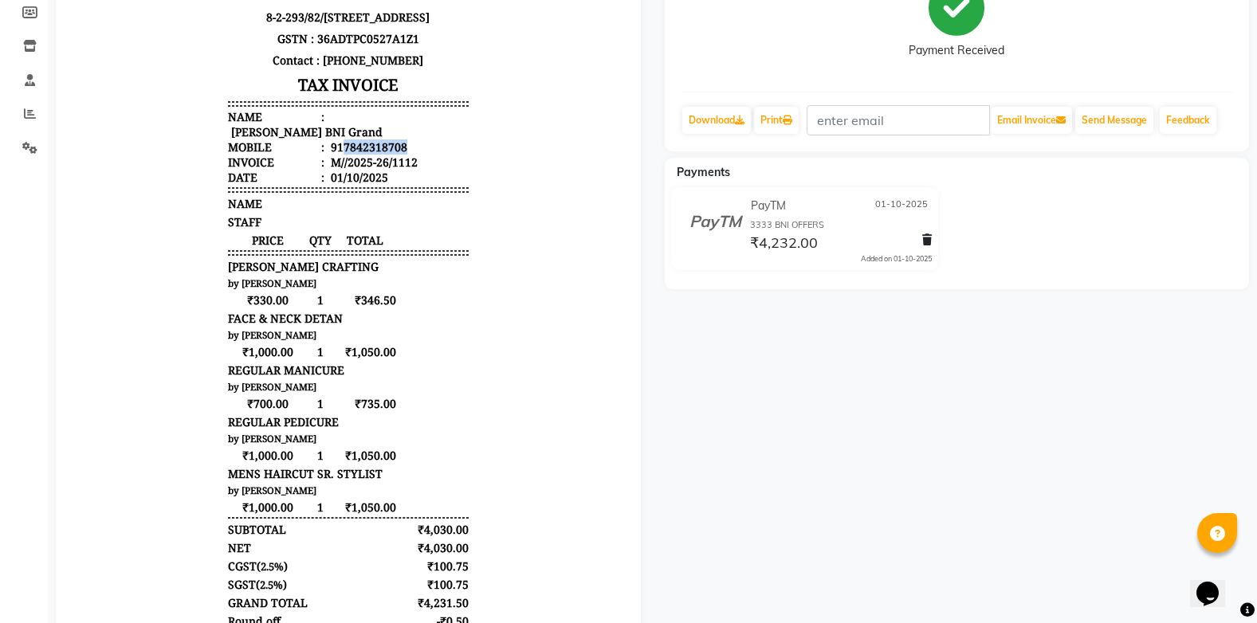
drag, startPoint x: 332, startPoint y: 160, endPoint x: 402, endPoint y: 158, distance: 70.2
click at [402, 155] on li "Mobile : 917842318708" at bounding box center [348, 146] width 241 height 15
copy div "7842318708"
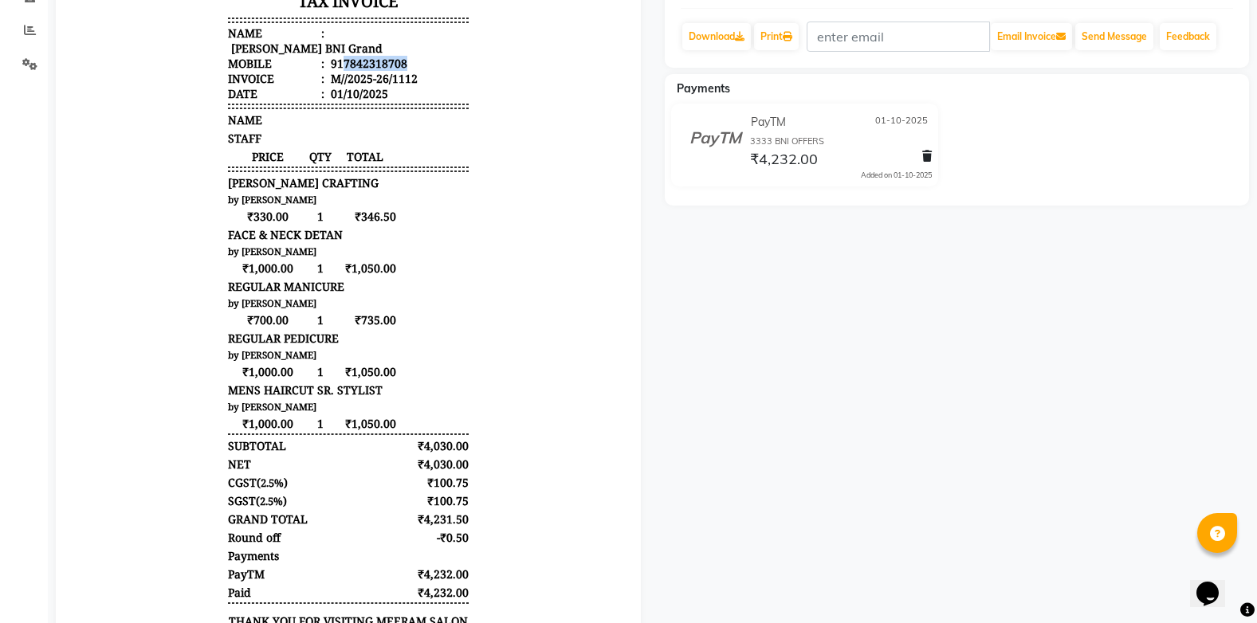
scroll to position [440, 0]
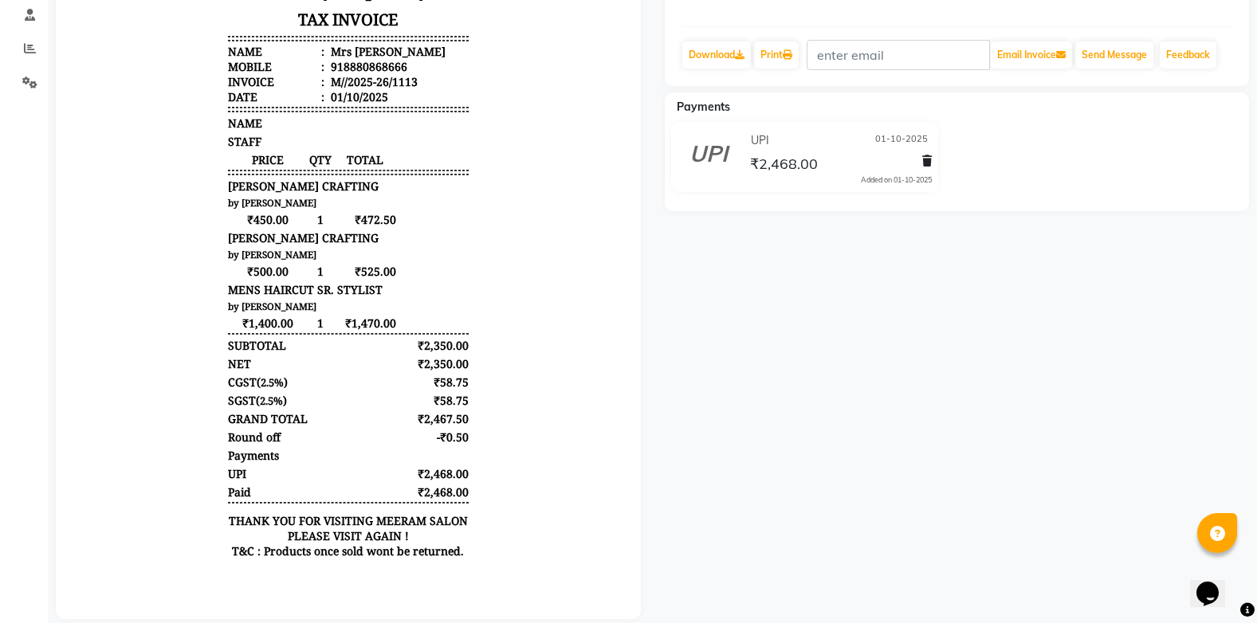
scroll to position [319, 0]
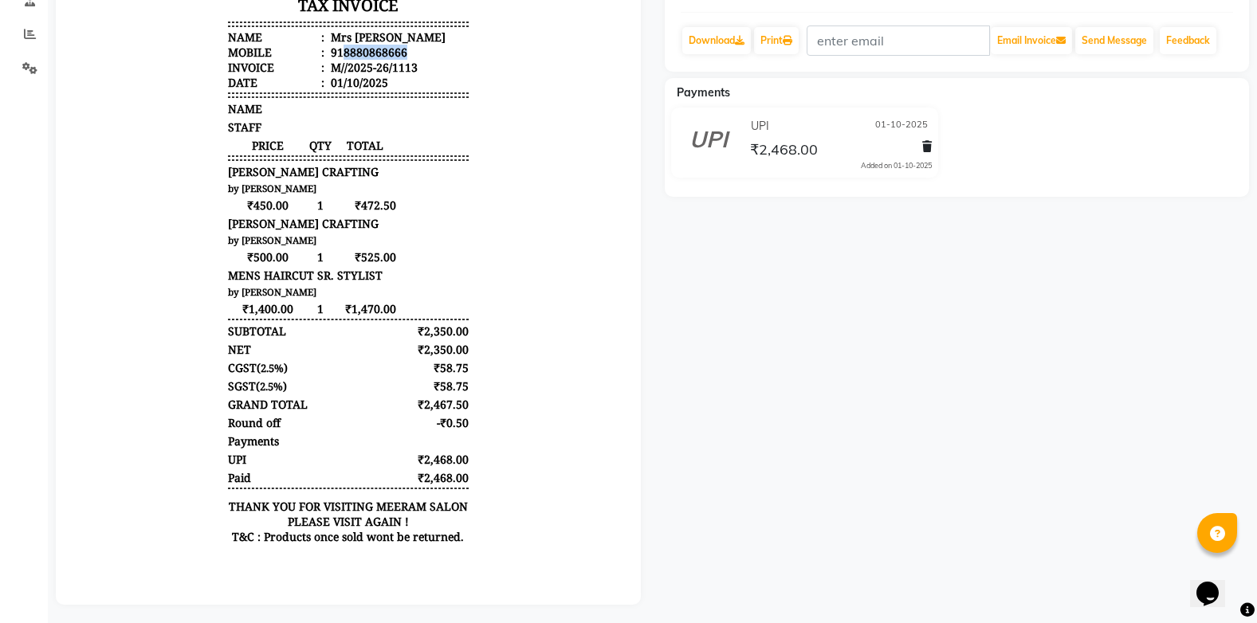
drag, startPoint x: 332, startPoint y: 68, endPoint x: 406, endPoint y: 75, distance: 73.7
click at [406, 60] on li "Mobile : 918880868666" at bounding box center [348, 52] width 241 height 15
copy div "8880868666"
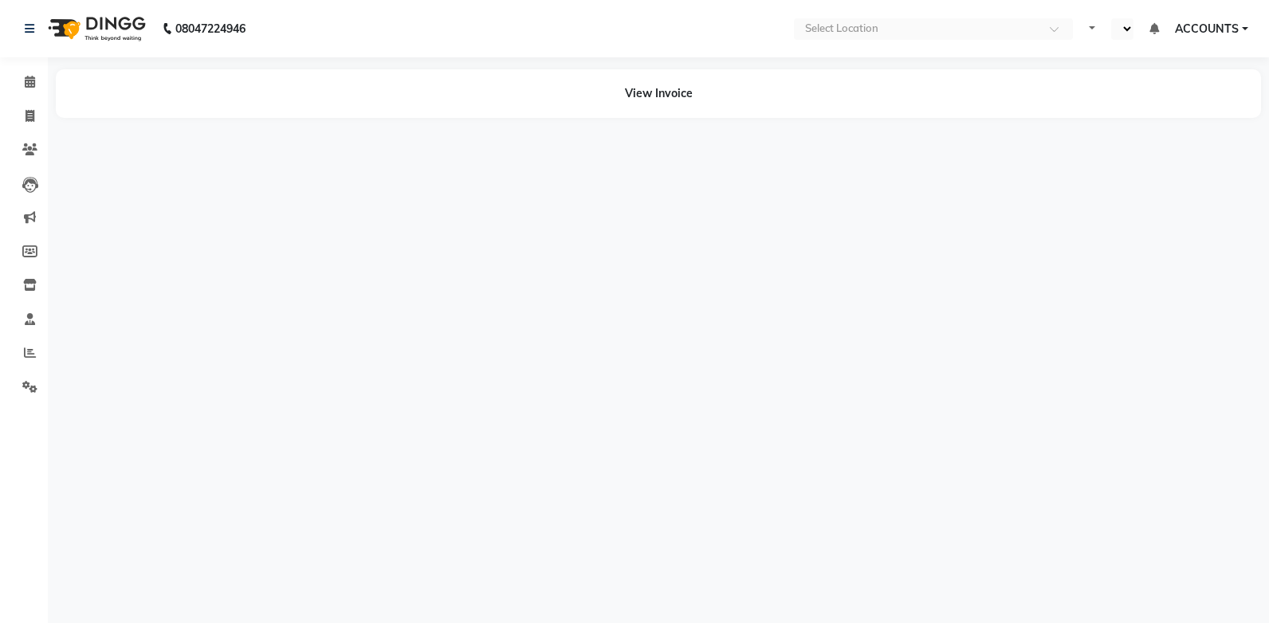
select select "en"
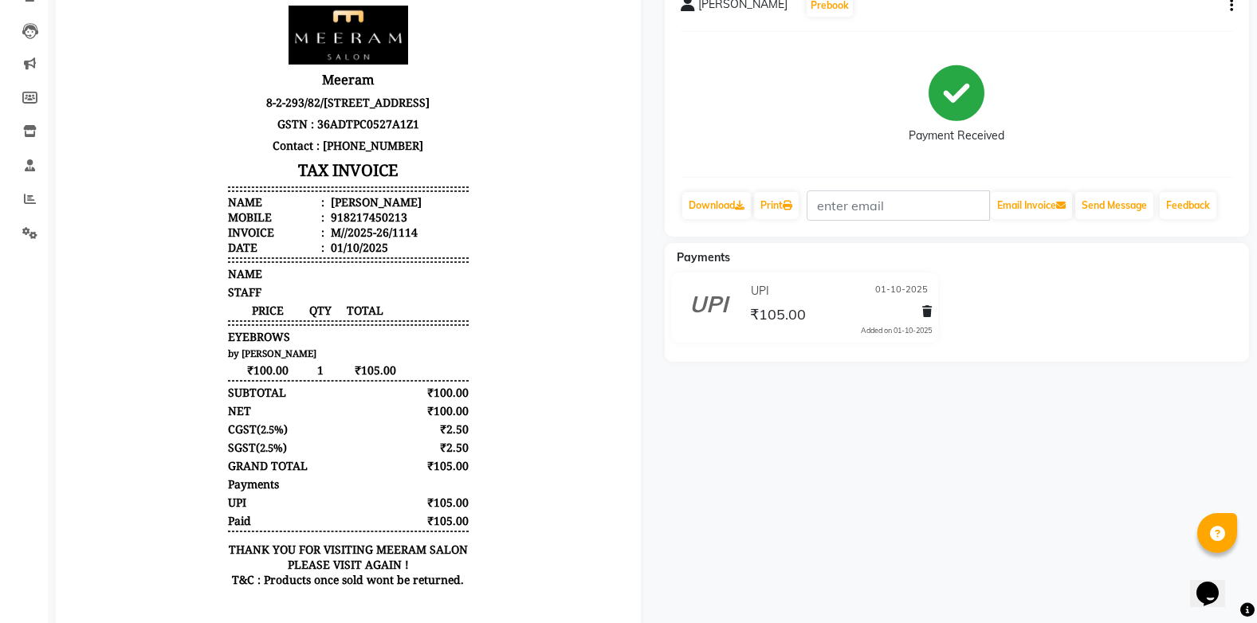
scroll to position [159, 0]
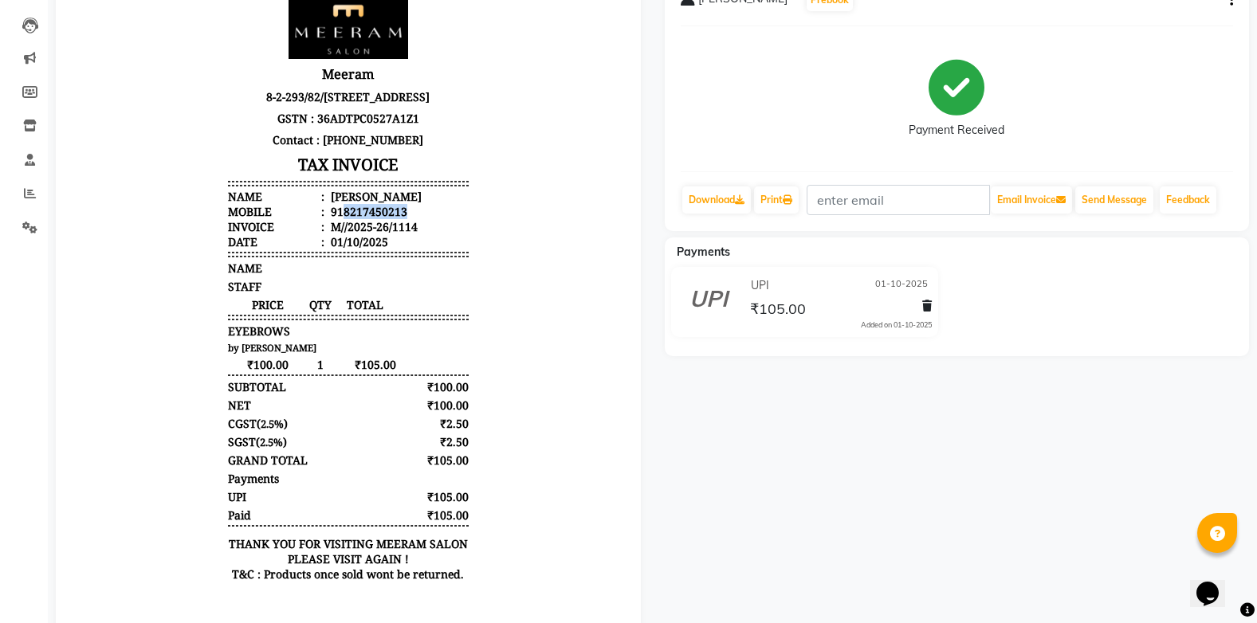
drag, startPoint x: 332, startPoint y: 230, endPoint x: 408, endPoint y: 232, distance: 75.7
click at [408, 219] on li "Mobile : 918217450213" at bounding box center [348, 211] width 241 height 15
copy div "8217450213"
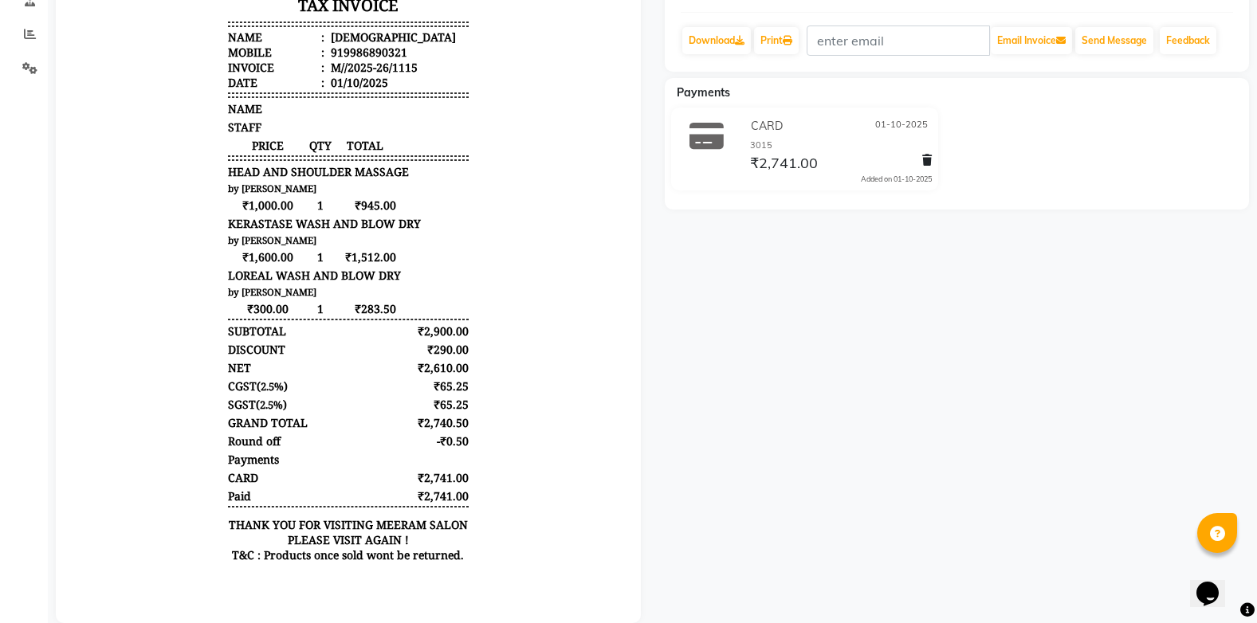
scroll to position [80, 0]
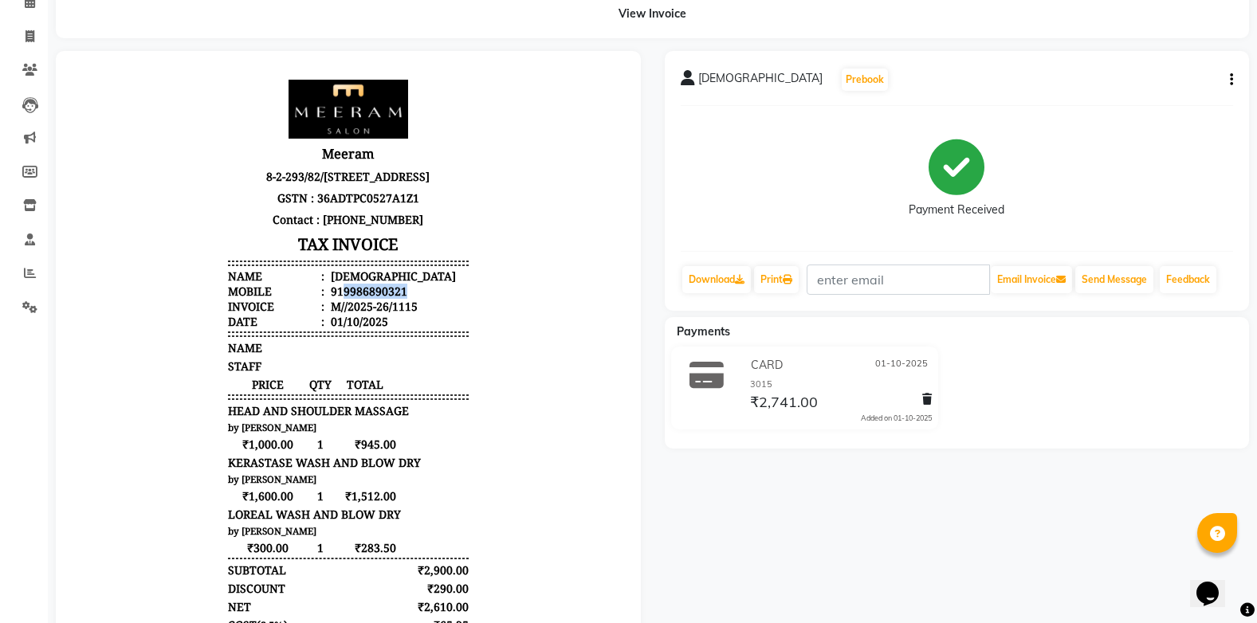
drag, startPoint x: 332, startPoint y: 320, endPoint x: 406, endPoint y: 321, distance: 73.3
click at [406, 299] on li "Mobile : 919986890321" at bounding box center [348, 291] width 241 height 15
copy div "9986890321"
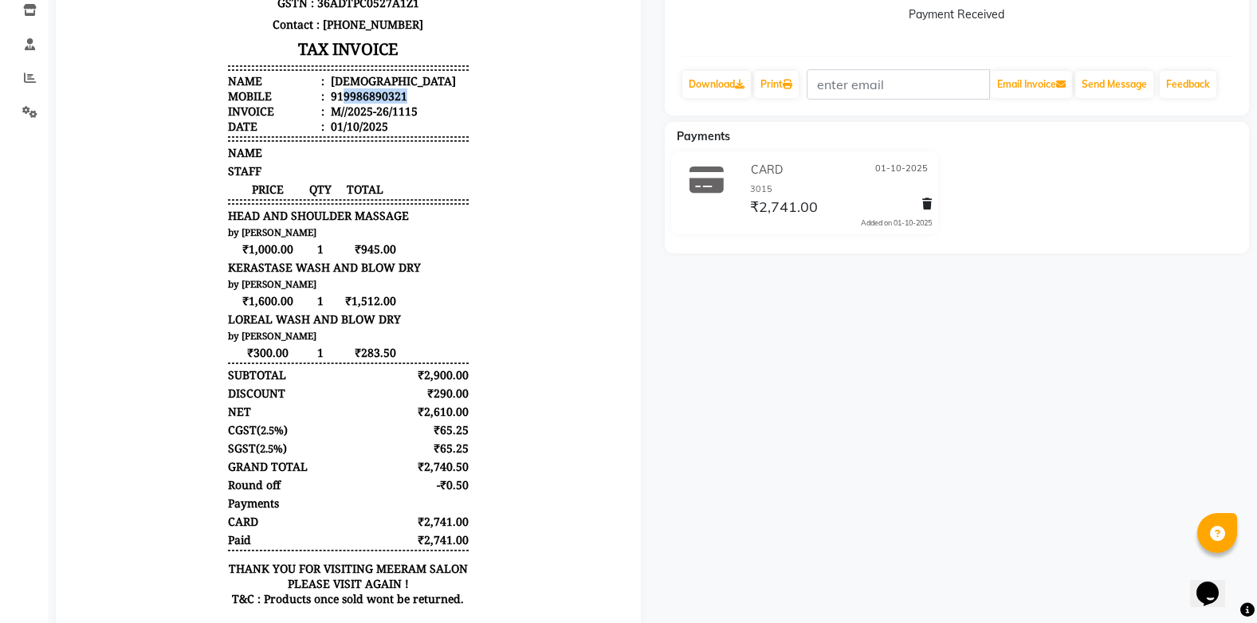
scroll to position [13, 0]
copy div "9986890321"
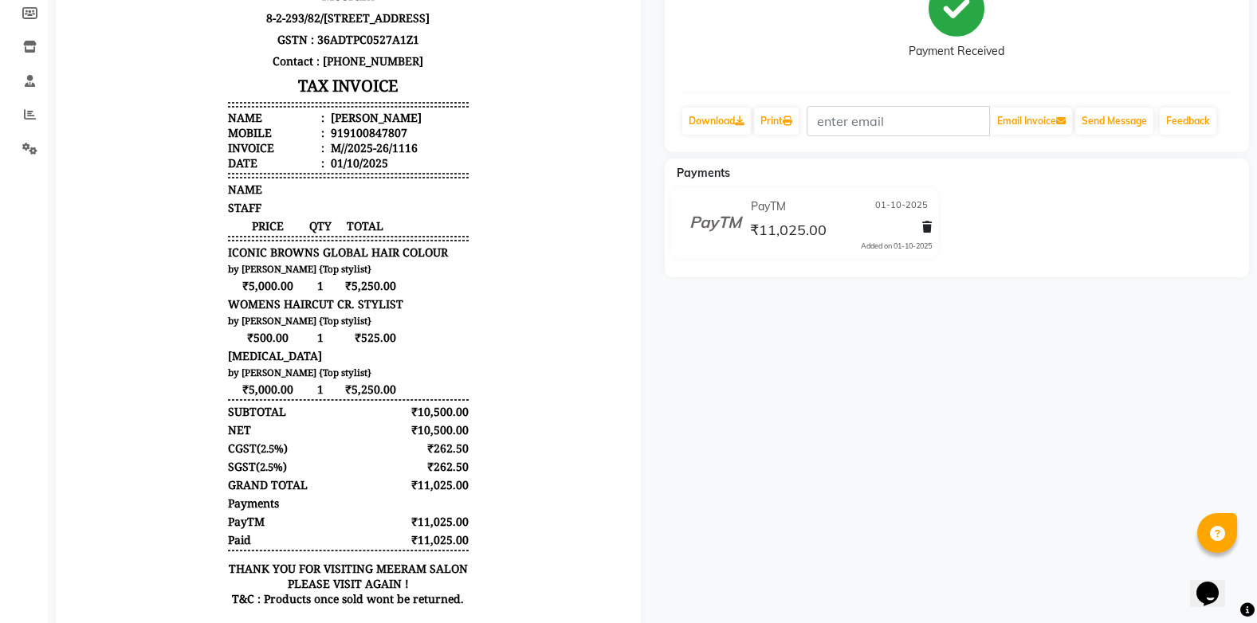
scroll to position [239, 0]
drag, startPoint x: 332, startPoint y: 148, endPoint x: 404, endPoint y: 153, distance: 72.7
click at [404, 139] on li "Mobile : 919100847807" at bounding box center [348, 131] width 241 height 15
copy div "9100847807"
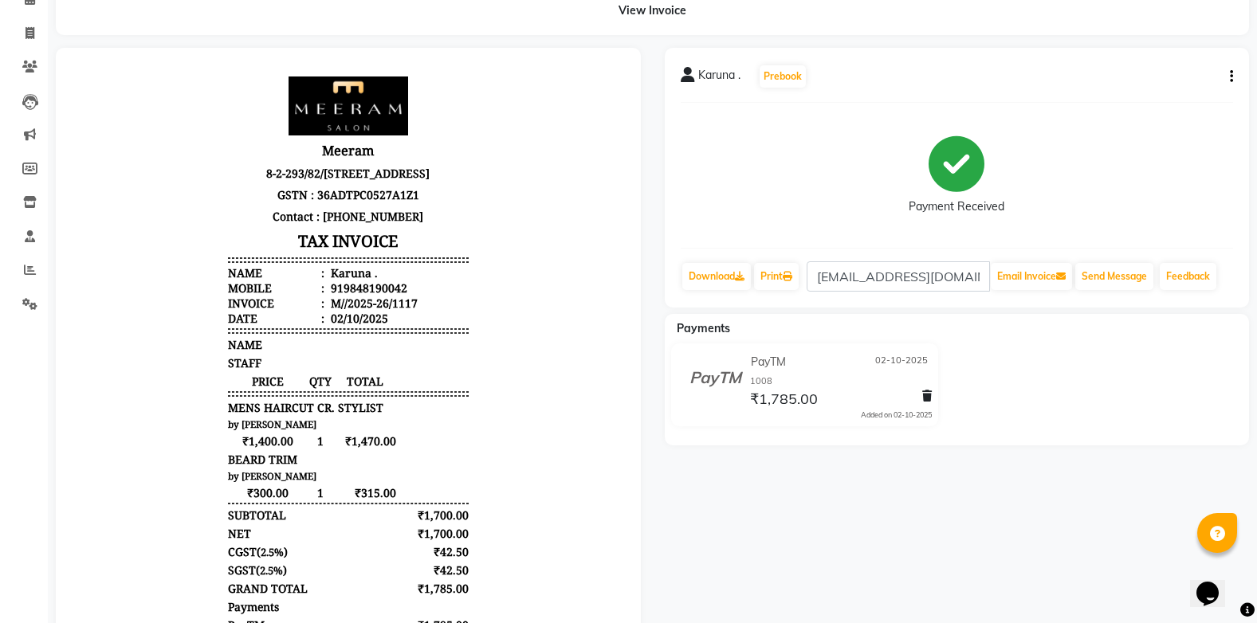
scroll to position [159, 0]
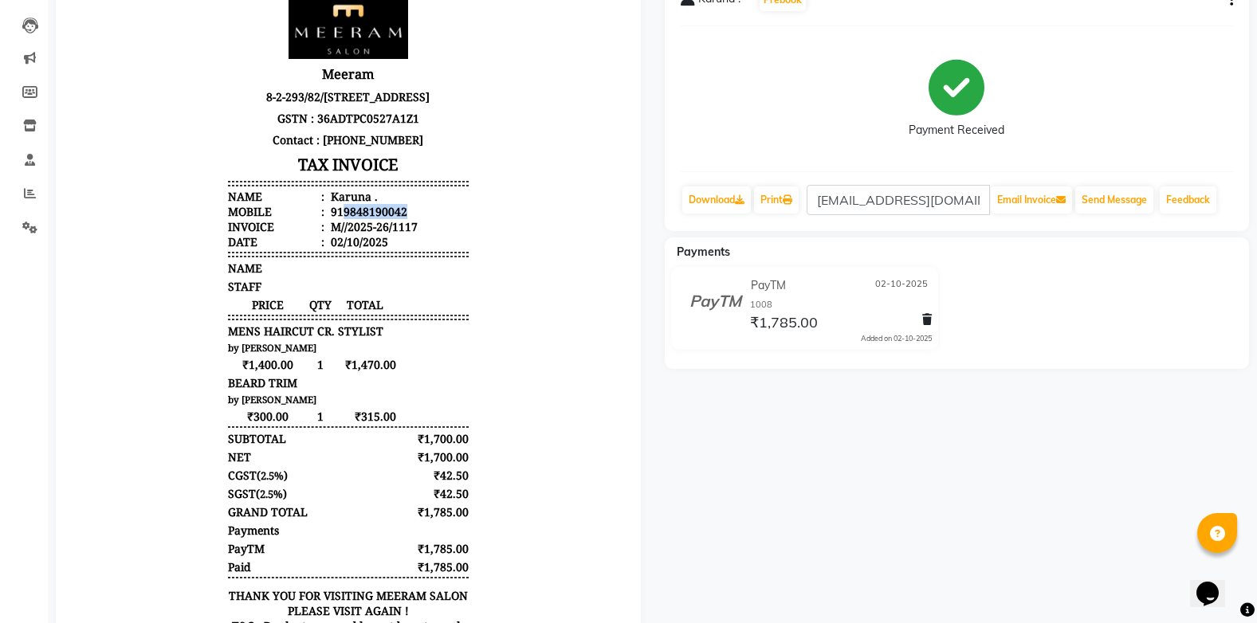
drag, startPoint x: 331, startPoint y: 227, endPoint x: 402, endPoint y: 224, distance: 71.0
click at [402, 219] on li "Mobile : 919848190042" at bounding box center [348, 211] width 241 height 15
copy div "9848190042"
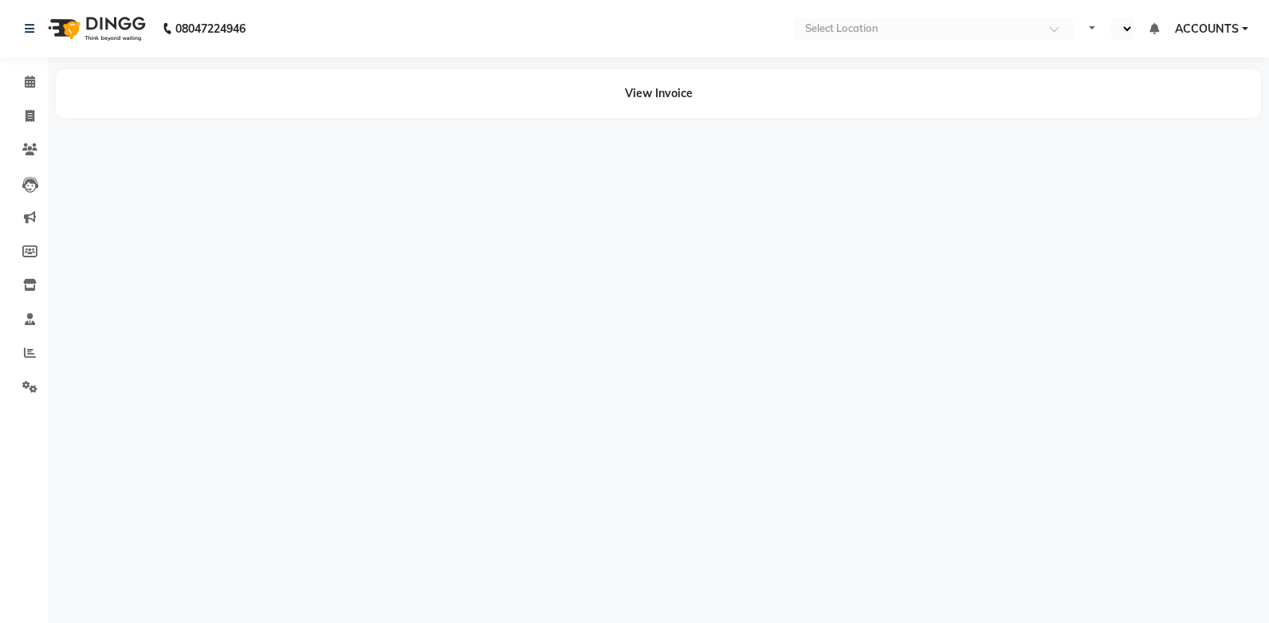
select select "en"
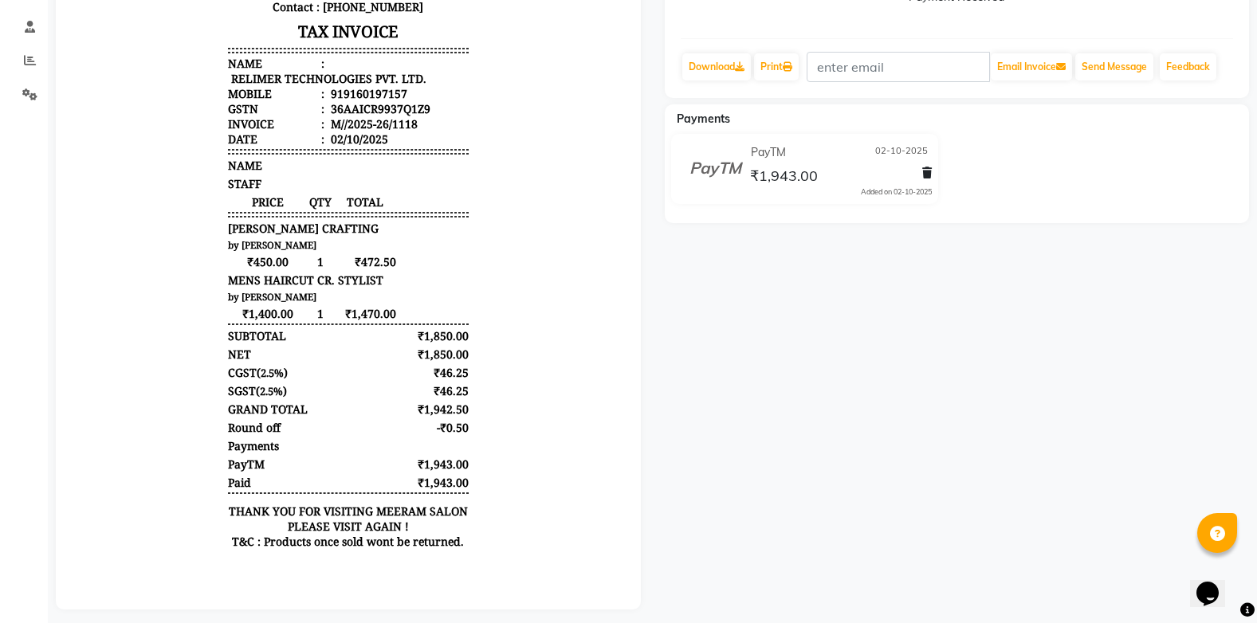
scroll to position [315, 0]
